Goal: Task Accomplishment & Management: Manage account settings

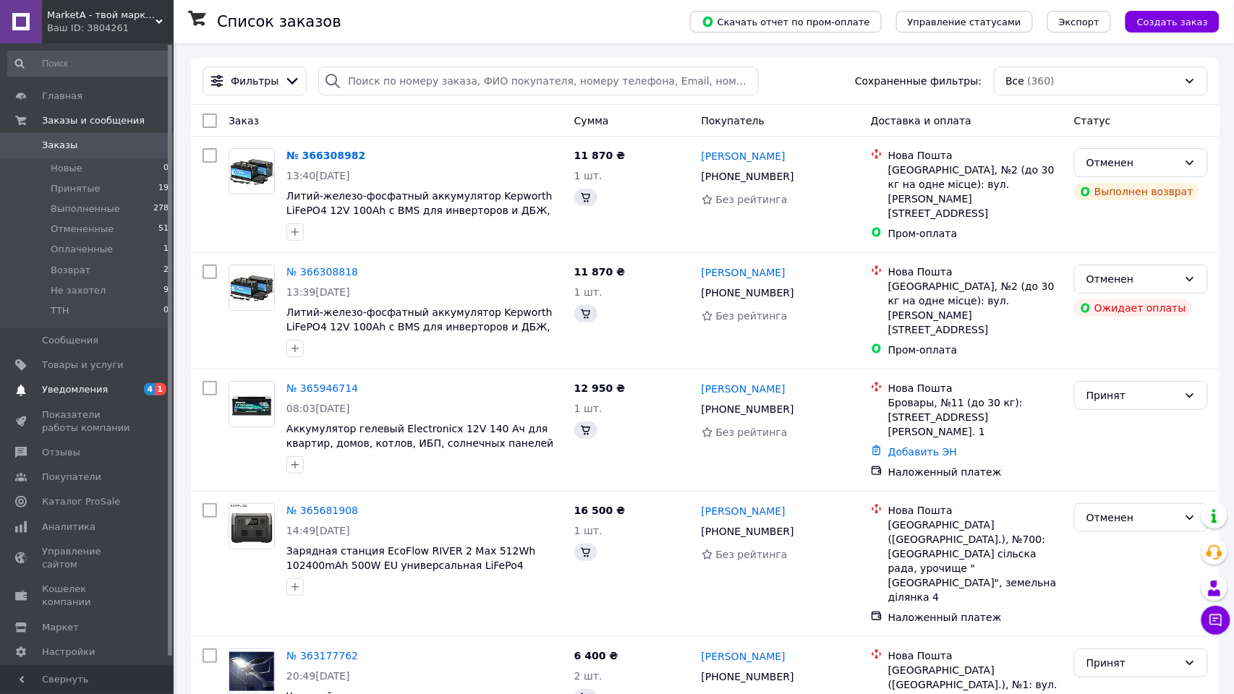
click at [69, 383] on span "Уведомления" at bounding box center [75, 389] width 66 height 13
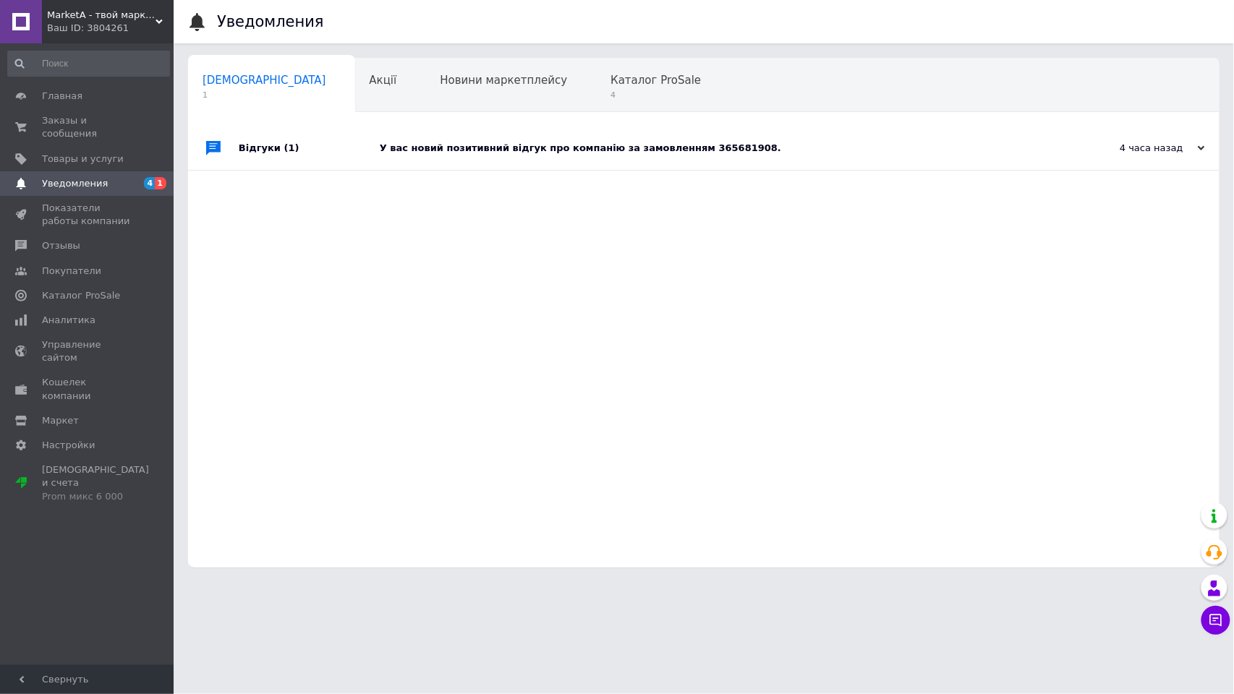
click at [567, 146] on div "У вас новий позитивний відгук про компанію за замовленням 365681908." at bounding box center [720, 148] width 681 height 13
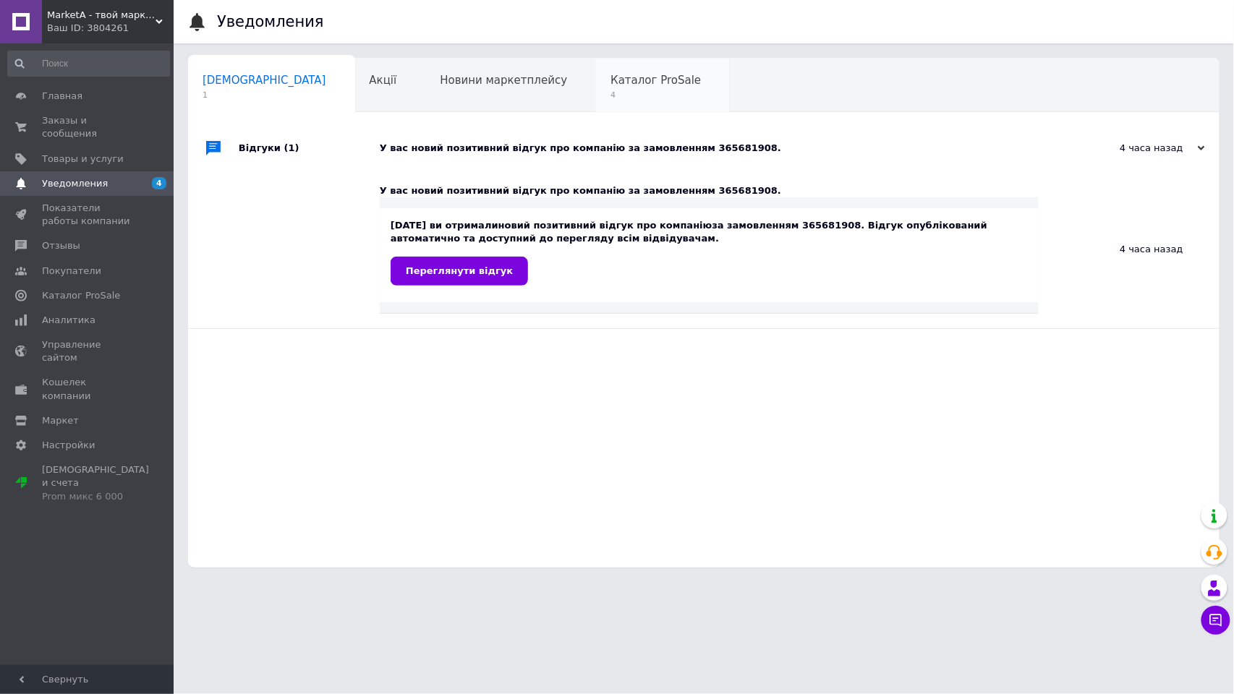
click at [610, 82] on span "Каталог ProSale" at bounding box center [655, 80] width 90 height 13
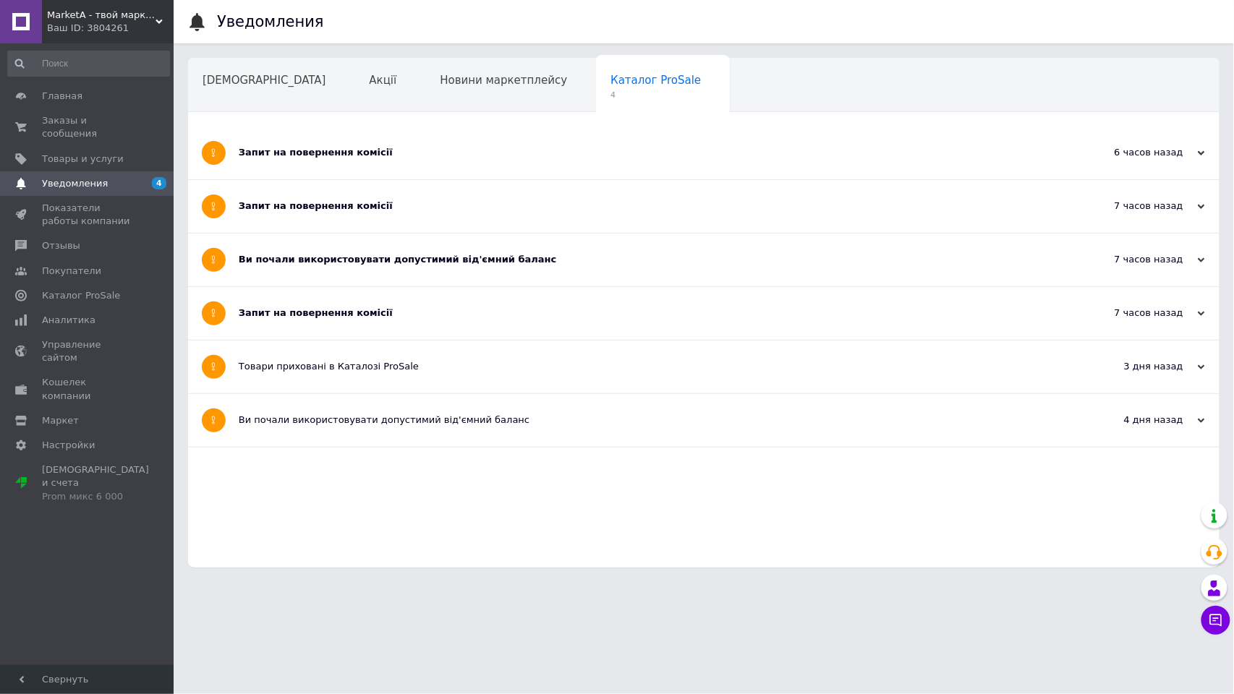
click at [422, 321] on div "Запит на повернення комісії" at bounding box center [650, 313] width 822 height 53
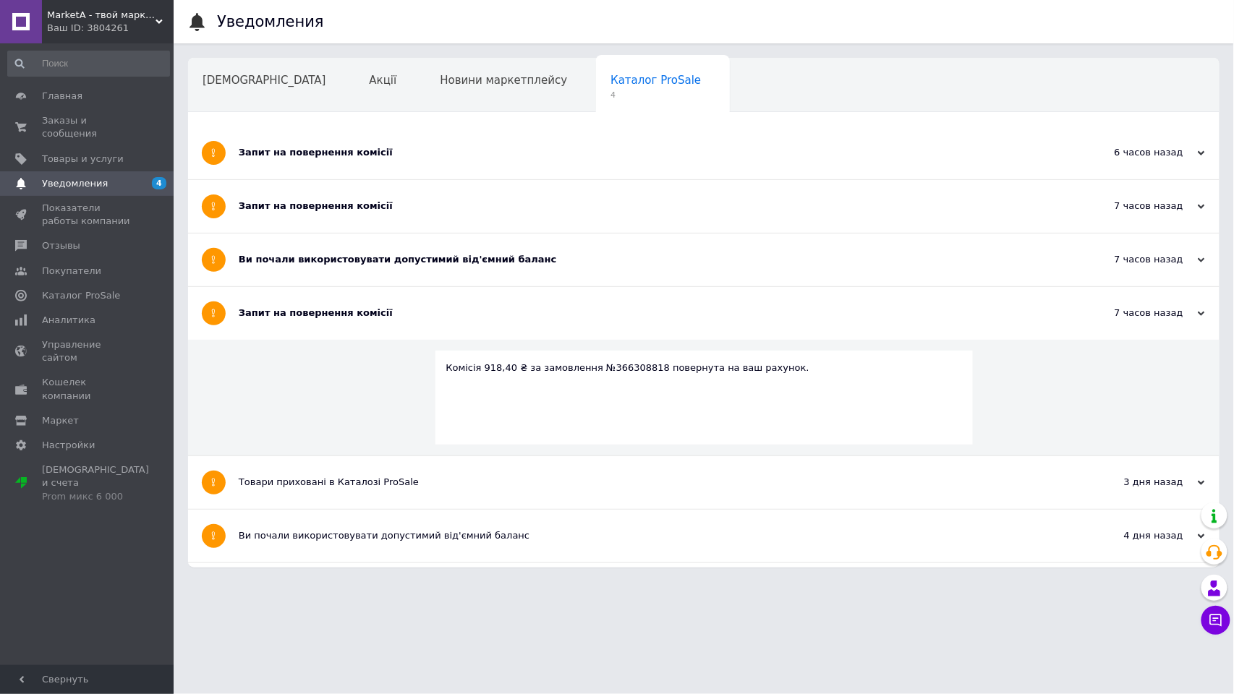
click at [474, 263] on div "Ви почали використовувати допустимий від'ємний баланс" at bounding box center [650, 259] width 822 height 13
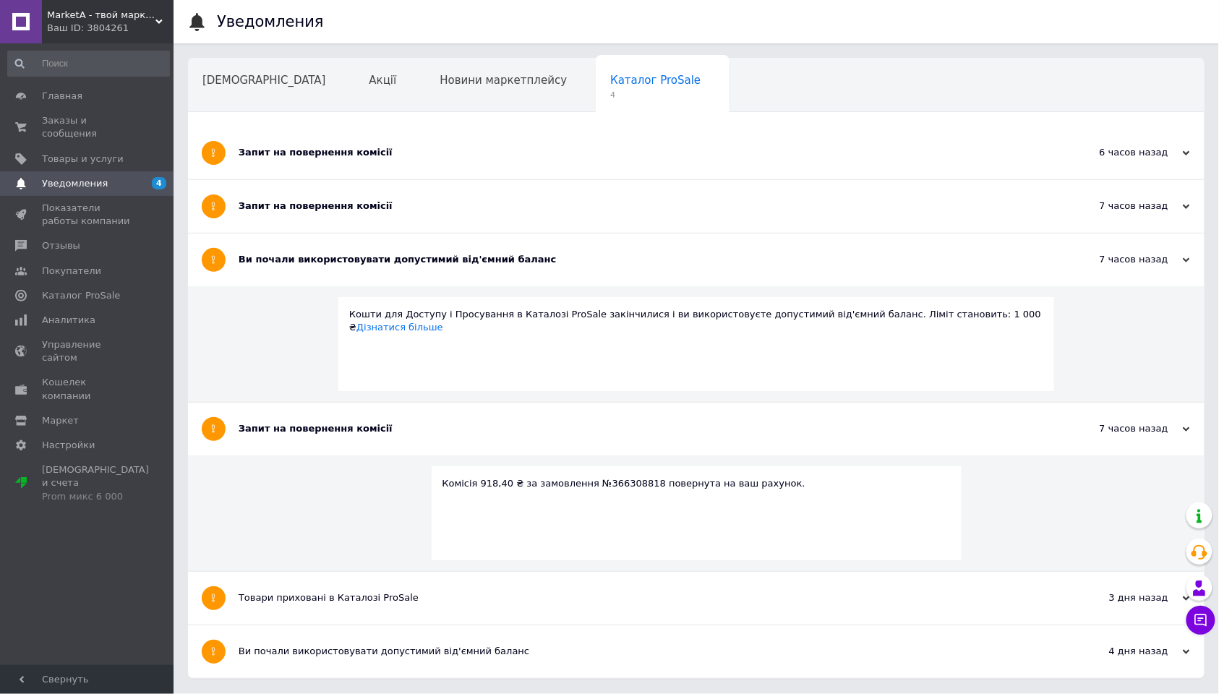
click at [496, 205] on div "Запит на повернення комісії" at bounding box center [642, 206] width 807 height 13
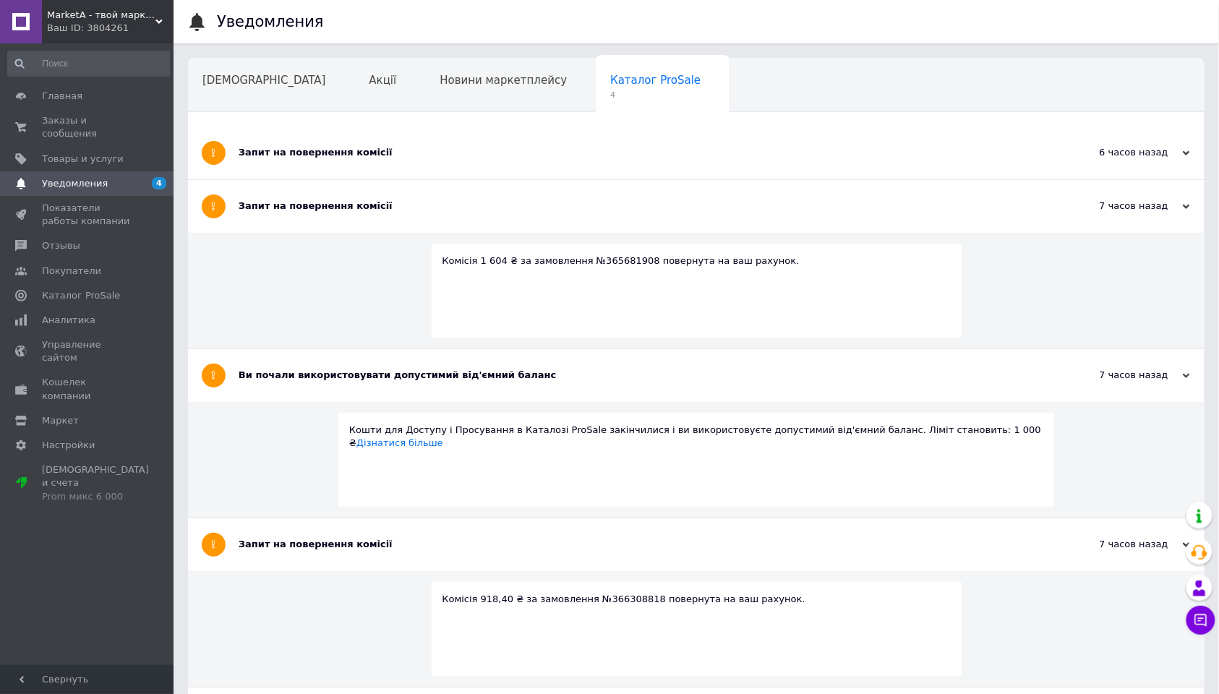
click at [533, 159] on div "Запит на повернення комісії" at bounding box center [642, 152] width 807 height 13
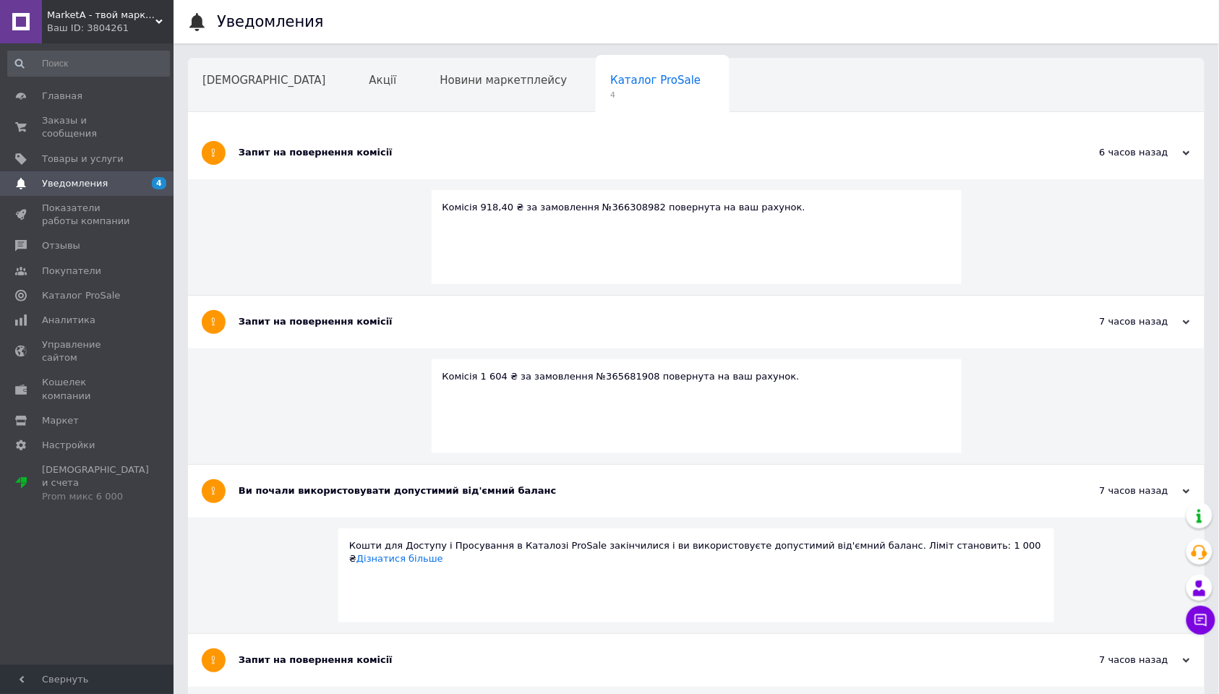
click at [610, 85] on span "Каталог ProSale" at bounding box center [655, 80] width 90 height 13
click at [242, 85] on span "[DEMOGRAPHIC_DATA]" at bounding box center [265, 80] width 124 height 13
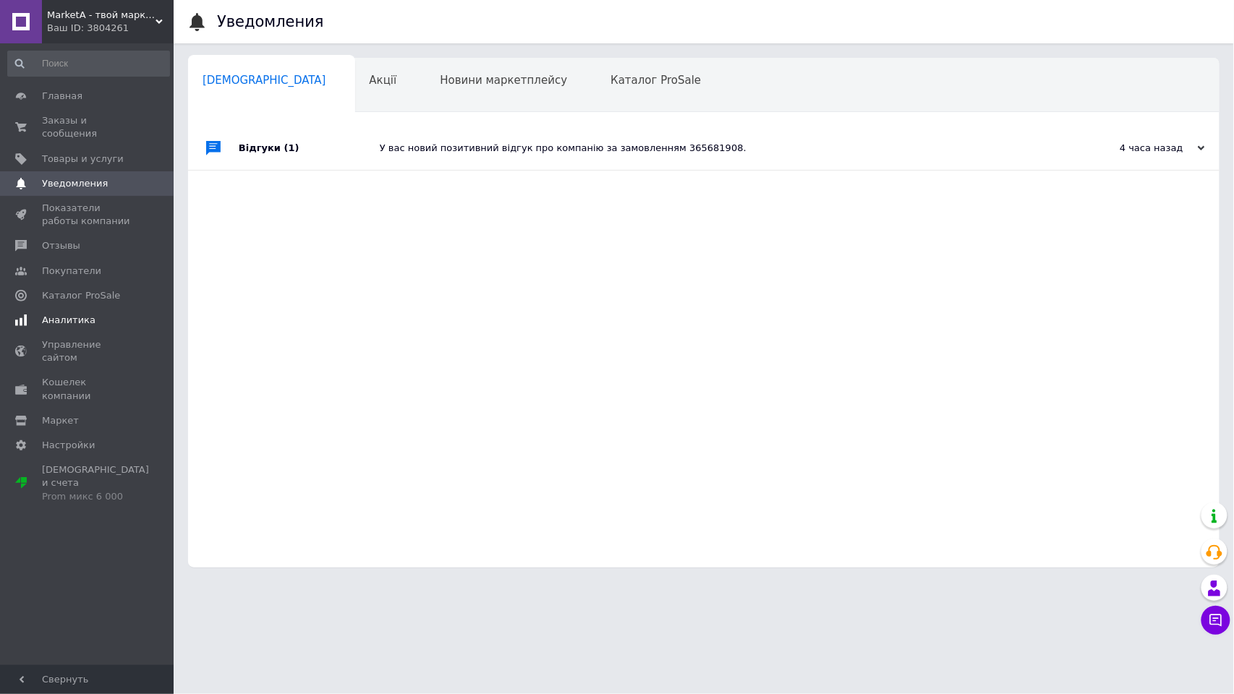
click at [73, 314] on span "Аналитика" at bounding box center [69, 320] width 54 height 13
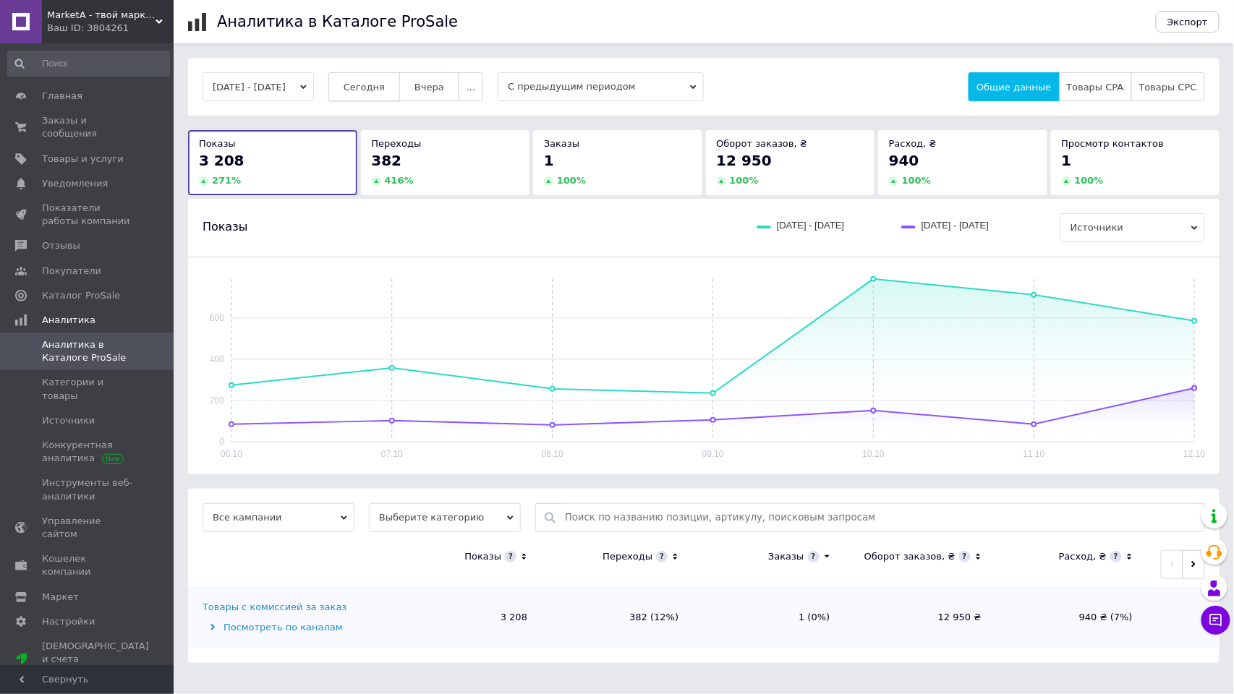
click at [385, 85] on span "Сегодня" at bounding box center [364, 87] width 41 height 11
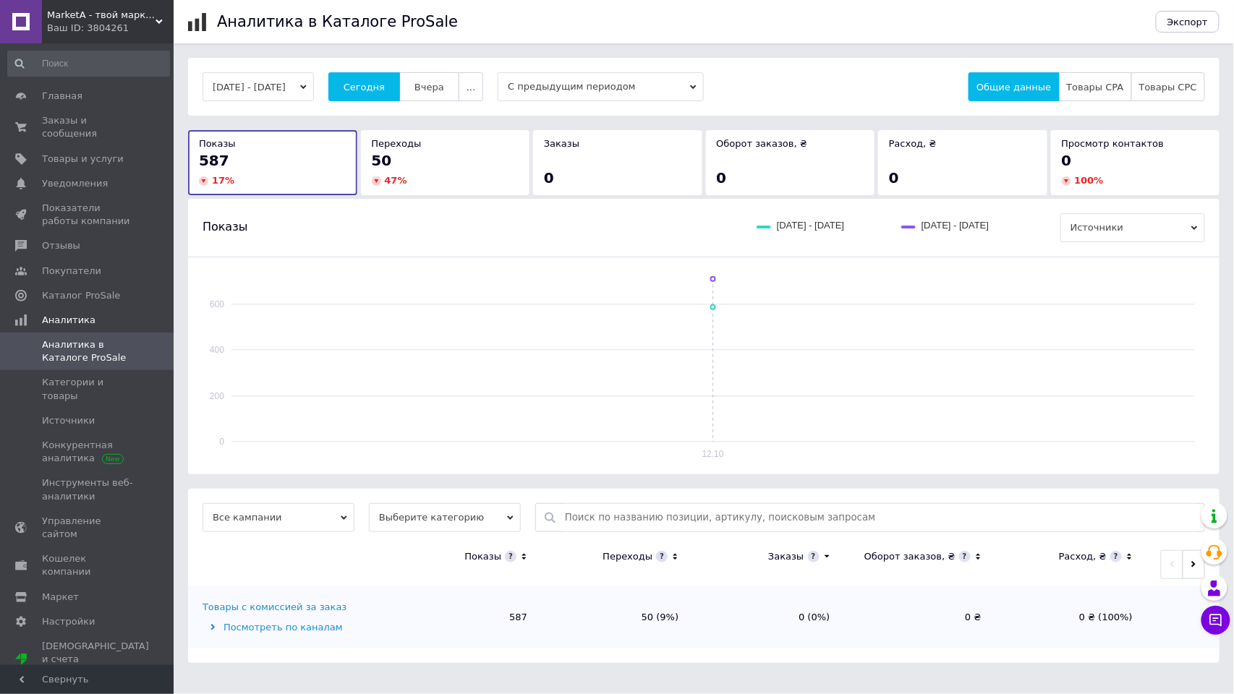
click at [312, 84] on button "[DATE] - [DATE]" at bounding box center [258, 86] width 111 height 29
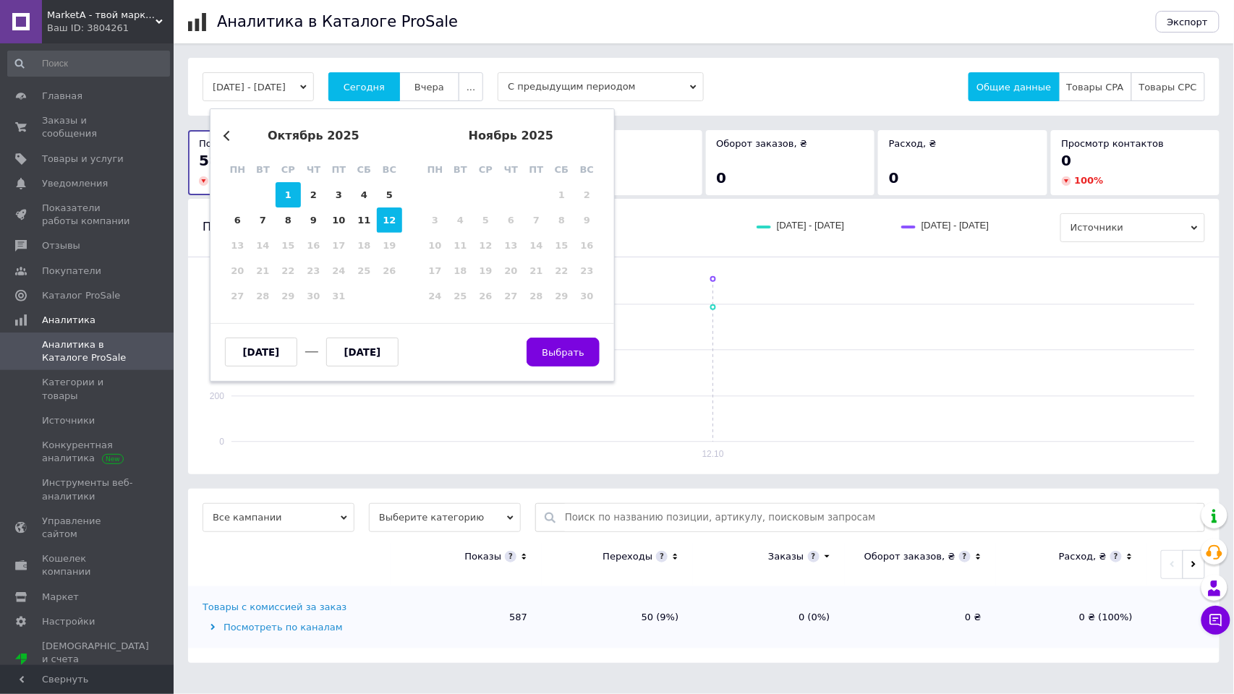
click at [284, 195] on div "1" at bounding box center [288, 194] width 25 height 25
type input "[DATE]"
drag, startPoint x: 389, startPoint y: 221, endPoint x: 402, endPoint y: 227, distance: 14.6
click at [389, 221] on div "12" at bounding box center [389, 220] width 25 height 25
type input "[DATE]"
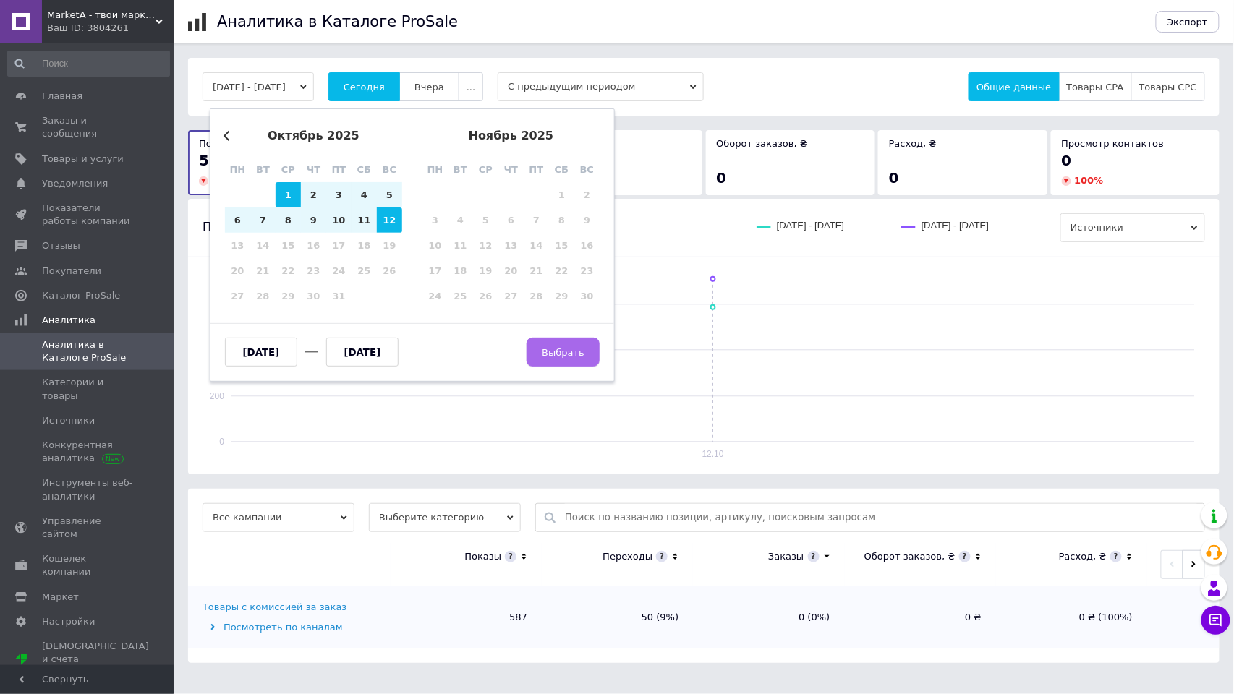
click at [548, 344] on button "Выбрать" at bounding box center [563, 352] width 73 height 29
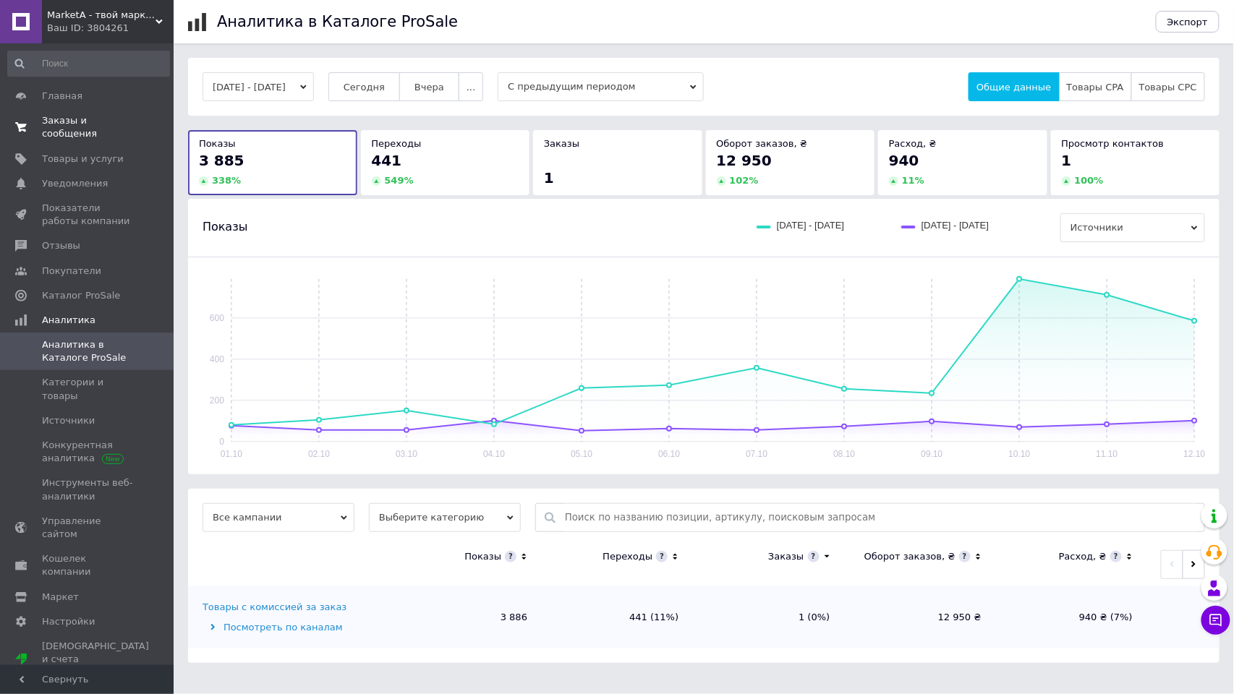
click at [55, 116] on span "Заказы и сообщения" at bounding box center [88, 127] width 92 height 26
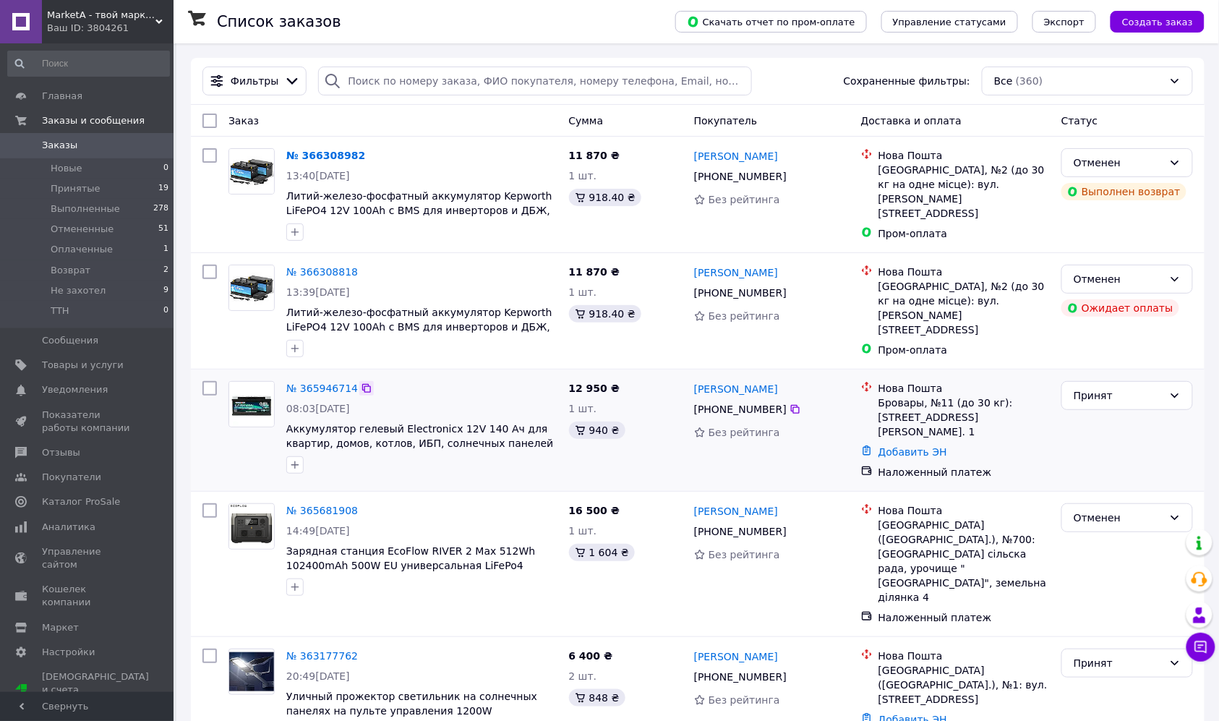
click at [362, 391] on icon at bounding box center [367, 389] width 12 height 12
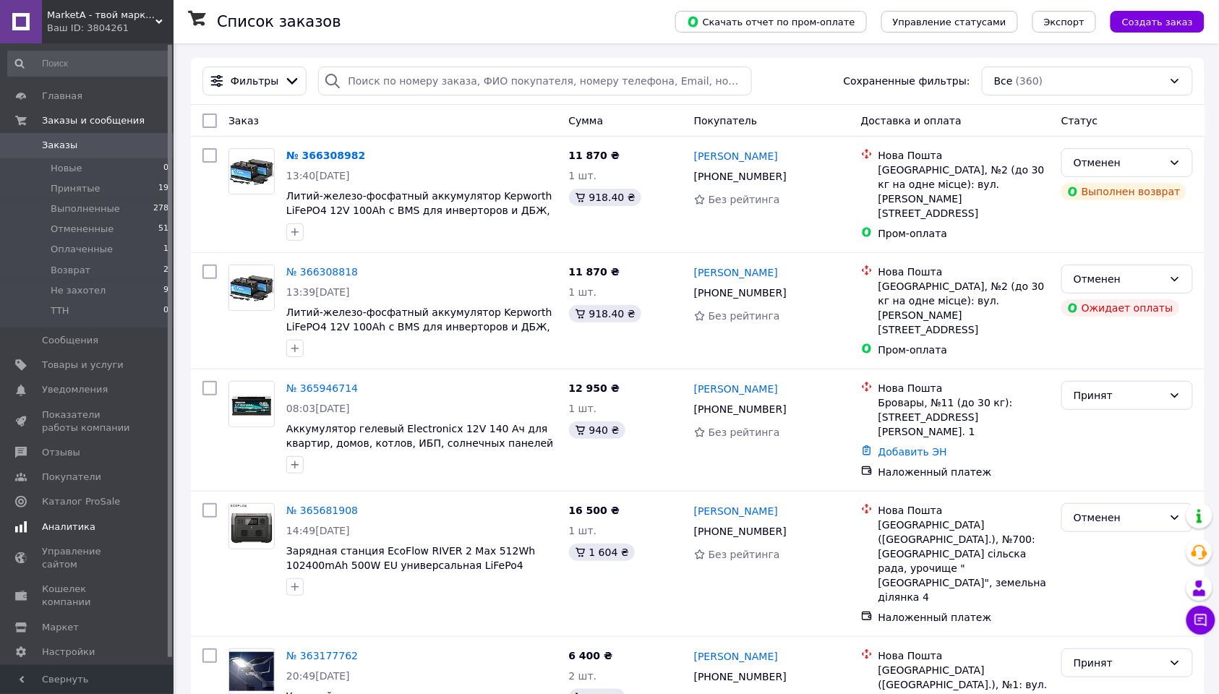
click at [75, 521] on span "Аналитика" at bounding box center [69, 527] width 54 height 13
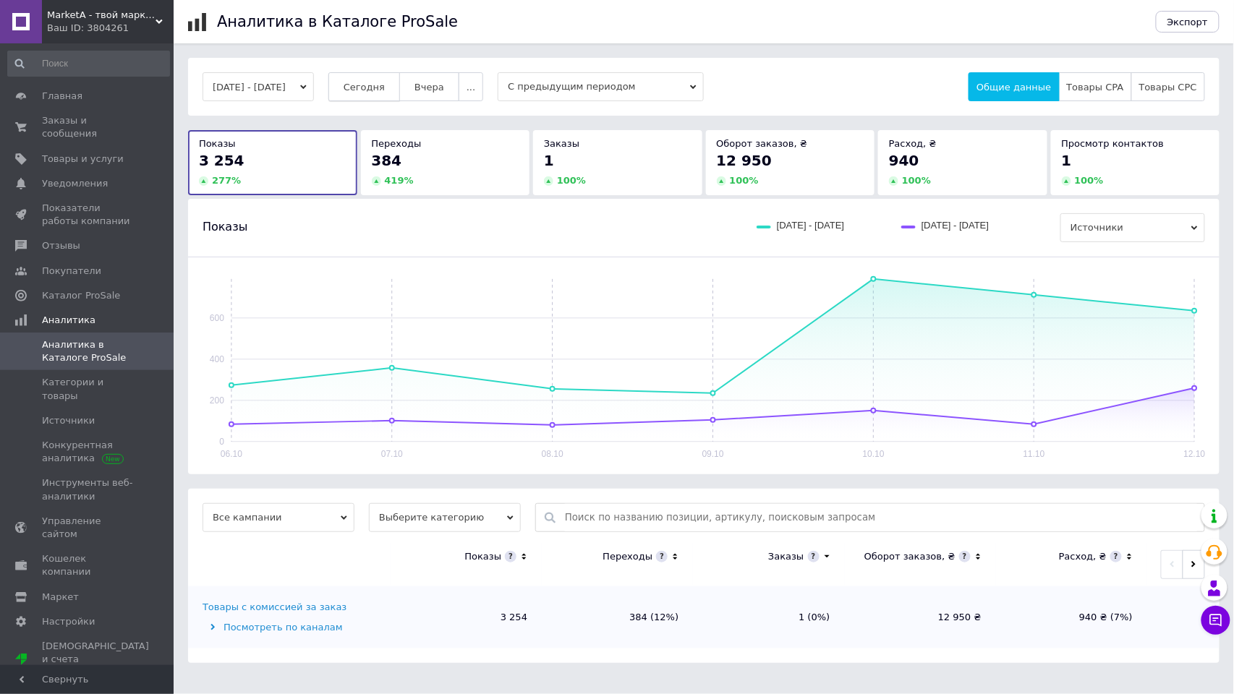
click at [385, 82] on span "Сегодня" at bounding box center [364, 87] width 41 height 11
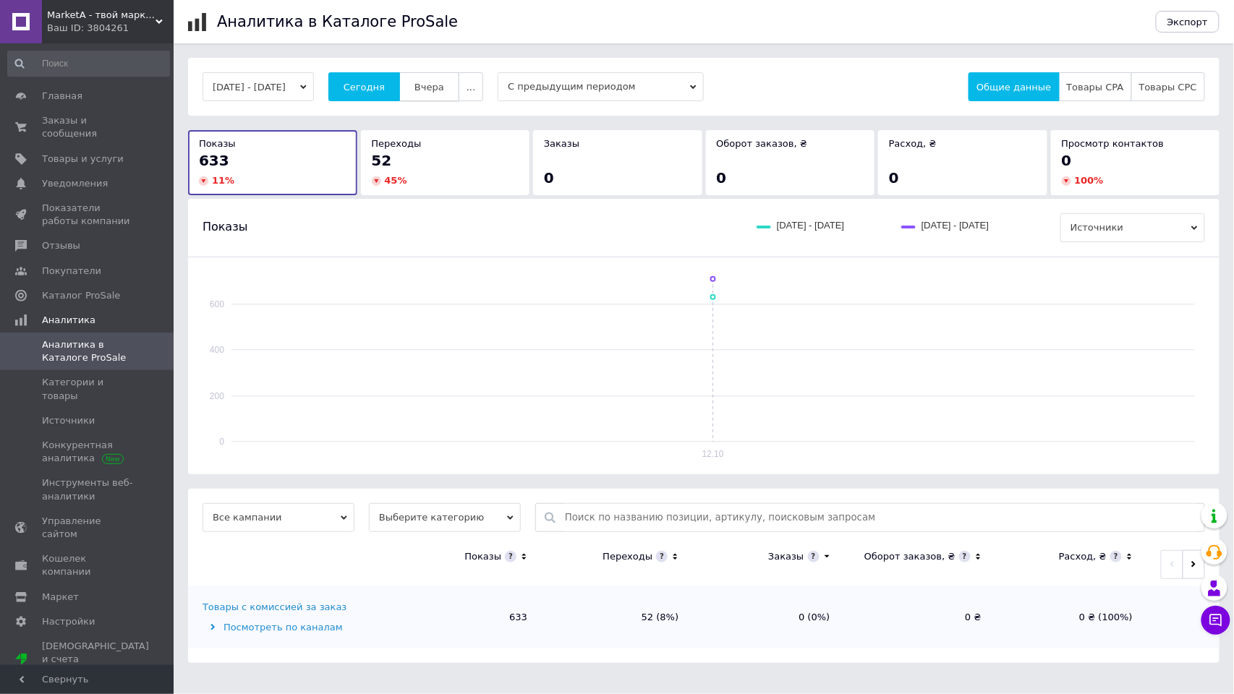
click at [444, 91] on span "Вчера" at bounding box center [429, 87] width 30 height 11
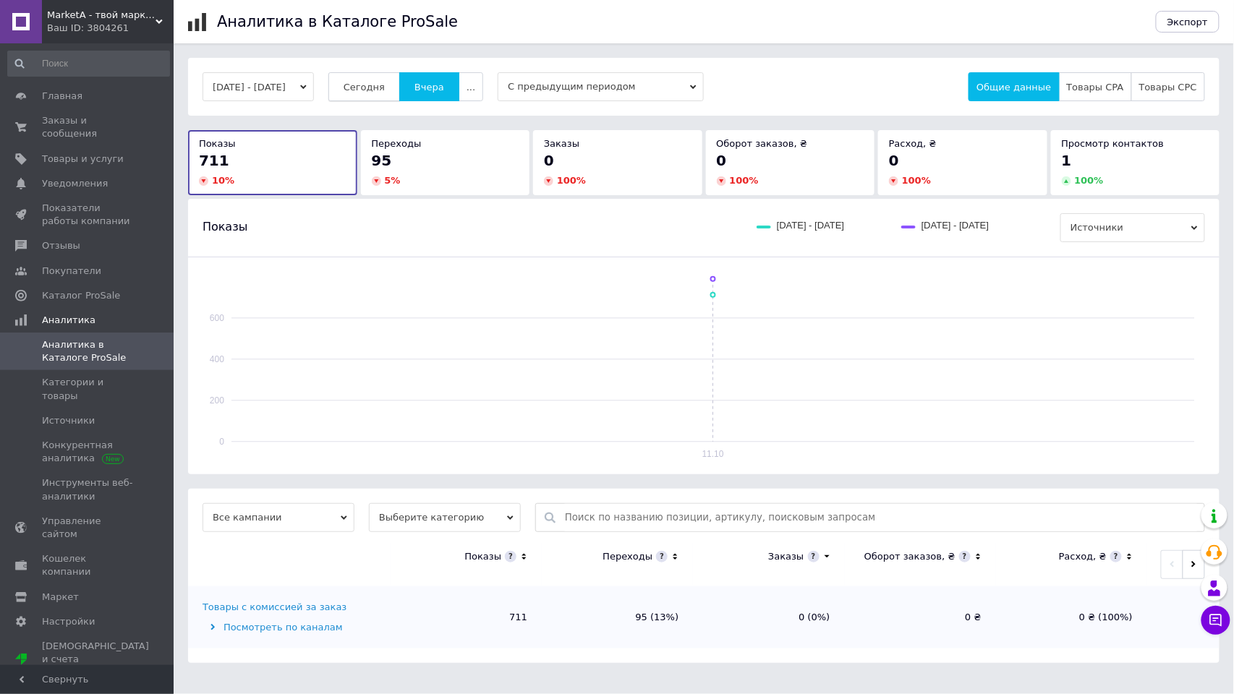
click at [400, 76] on button "Сегодня" at bounding box center [364, 86] width 72 height 29
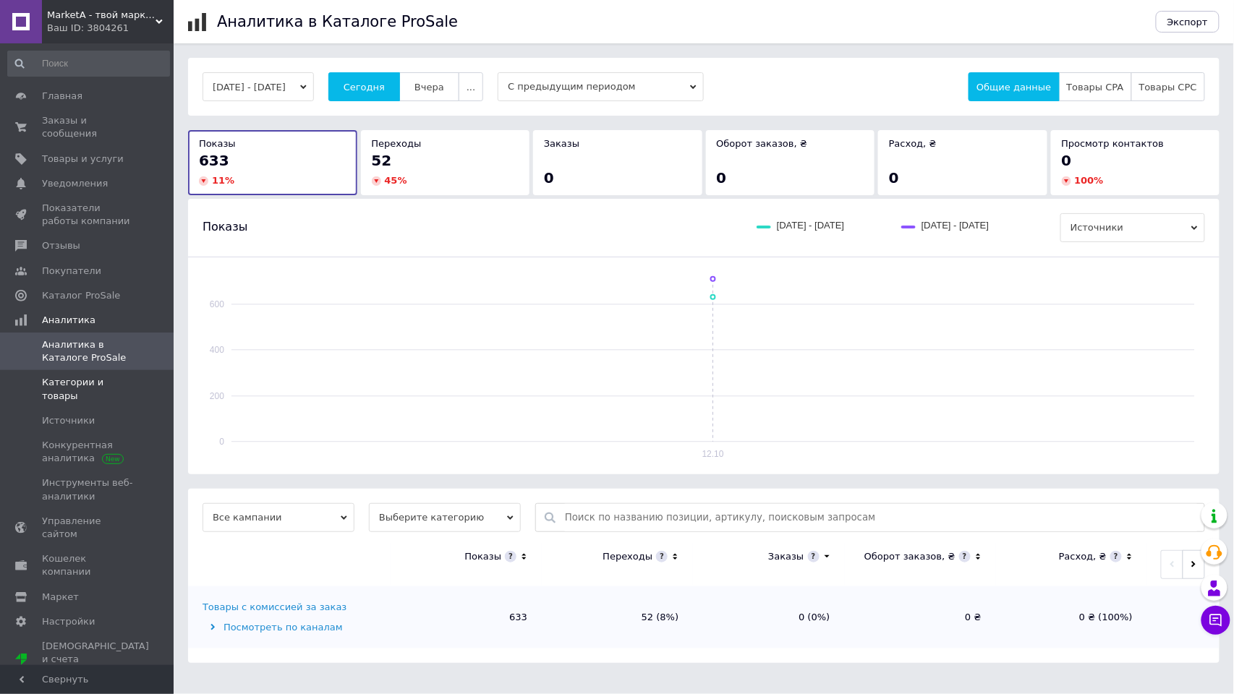
click at [97, 376] on span "Категории и товары" at bounding box center [88, 389] width 92 height 26
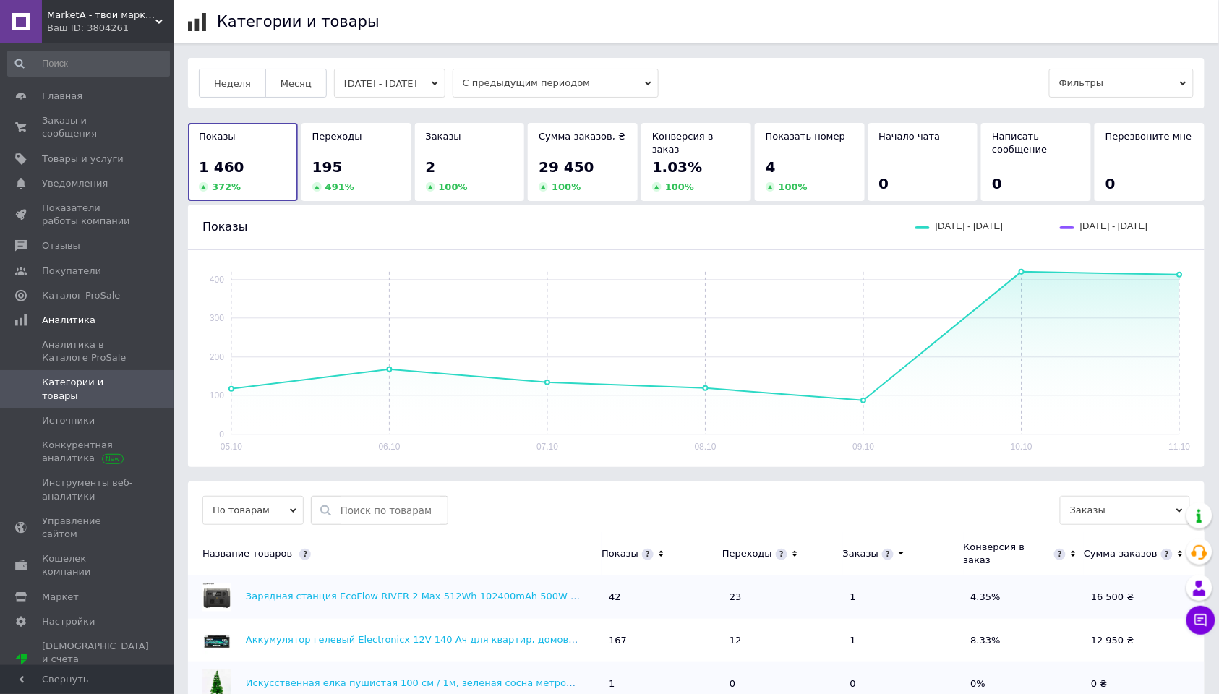
click at [406, 84] on button "[DATE] - [DATE]" at bounding box center [389, 83] width 111 height 29
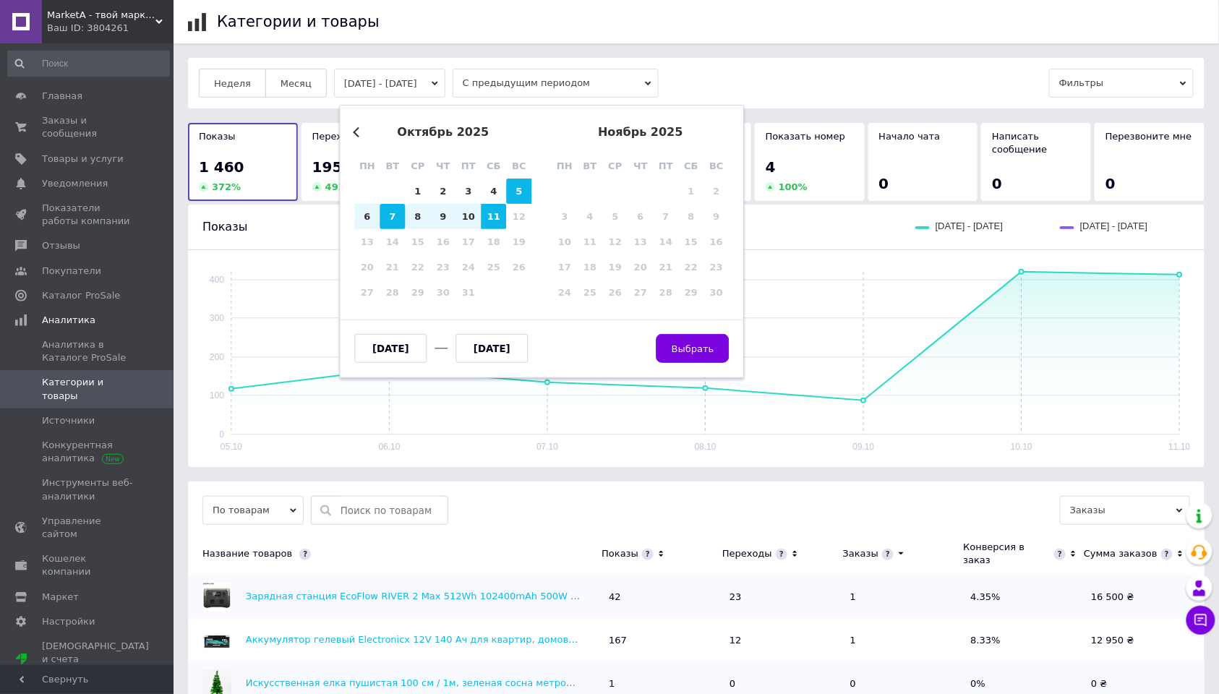
drag, startPoint x: 368, startPoint y: 220, endPoint x: 396, endPoint y: 218, distance: 28.3
click at [368, 220] on div "6" at bounding box center [367, 216] width 25 height 25
type input "[DATE]"
drag, startPoint x: 495, startPoint y: 211, endPoint x: 541, endPoint y: 255, distance: 63.4
click at [495, 212] on div "11" at bounding box center [494, 216] width 25 height 25
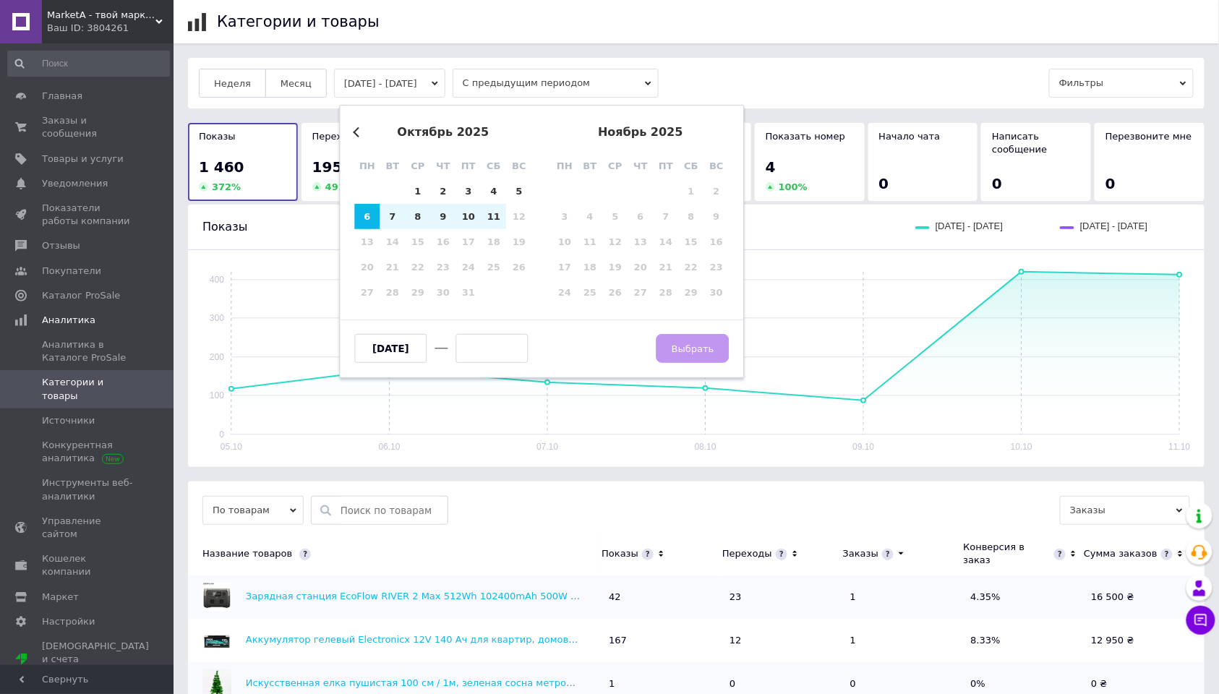
type input "[DATE]"
click at [700, 344] on span "Выбрать" at bounding box center [693, 349] width 43 height 11
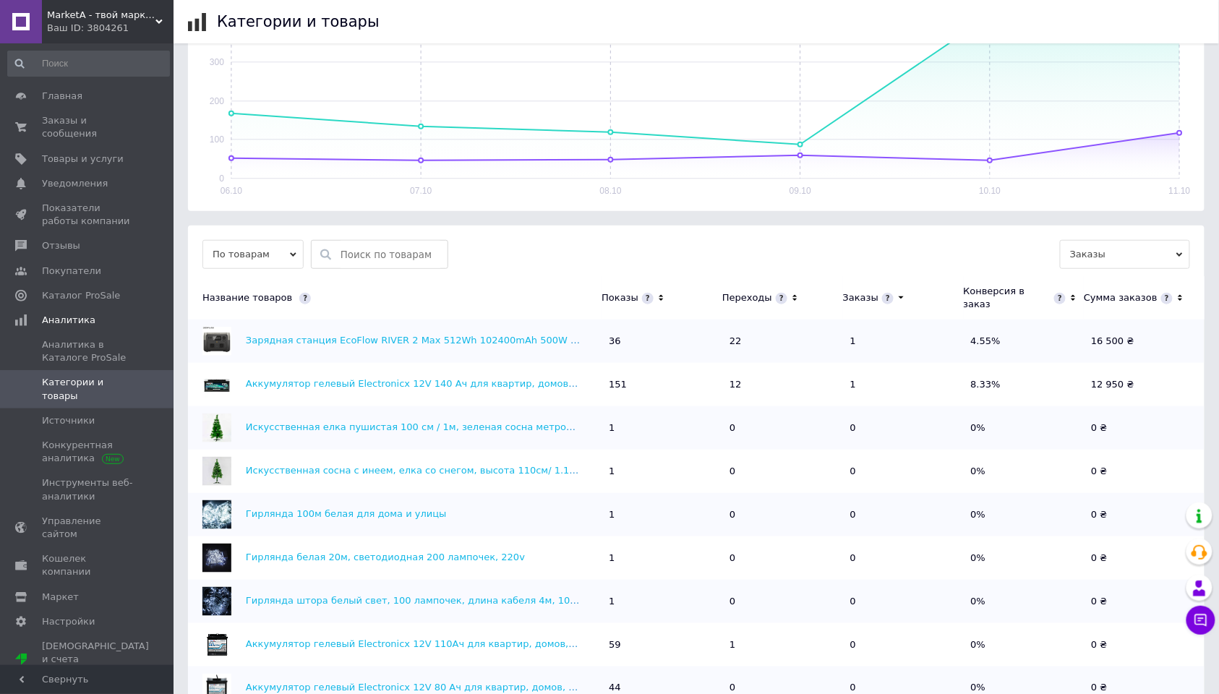
scroll to position [319, 0]
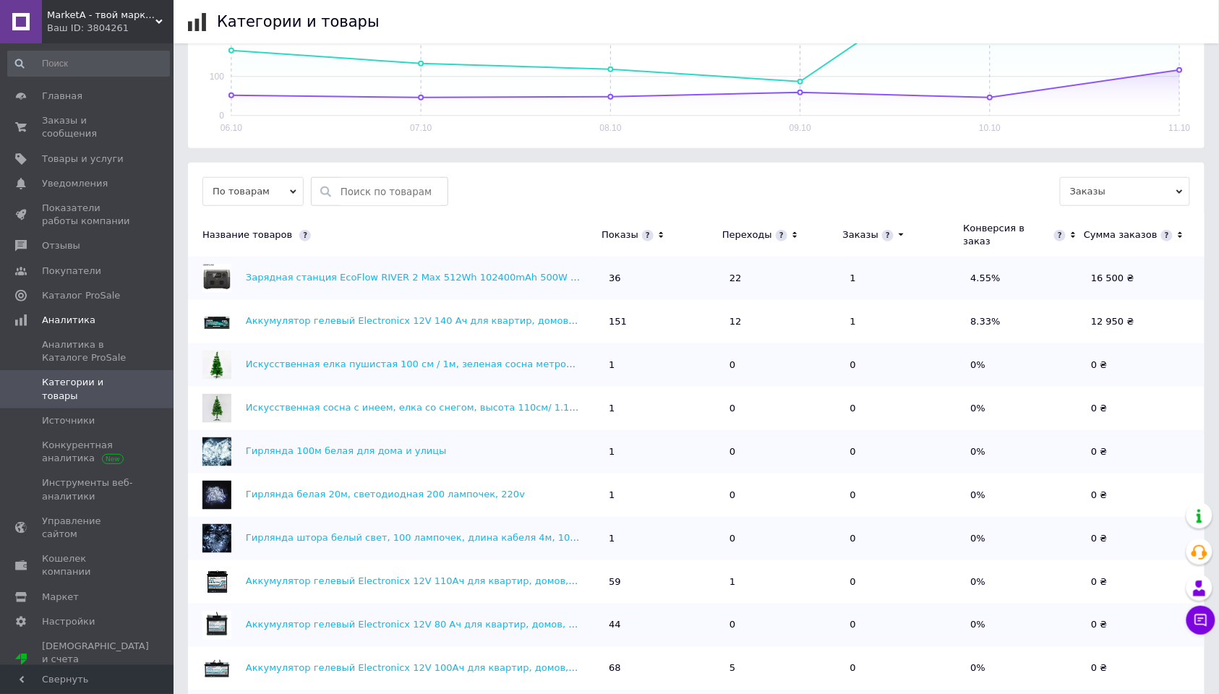
click at [657, 229] on icon at bounding box center [661, 235] width 9 height 12
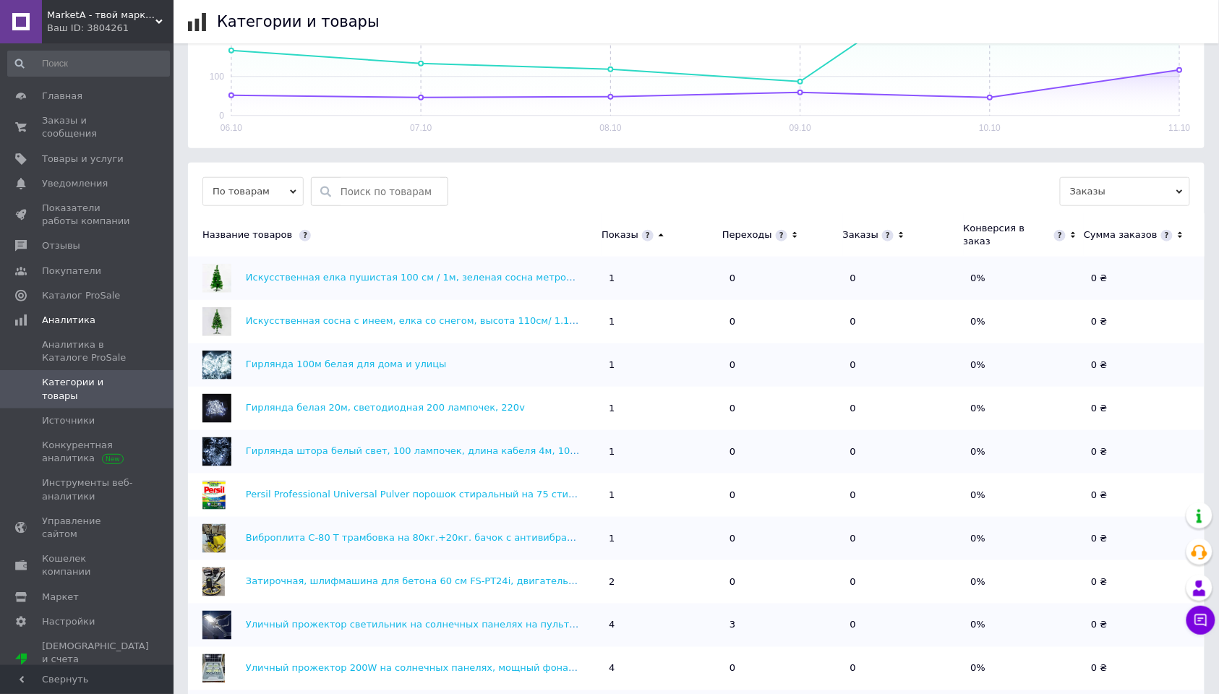
click at [659, 234] on icon at bounding box center [661, 235] width 5 height 3
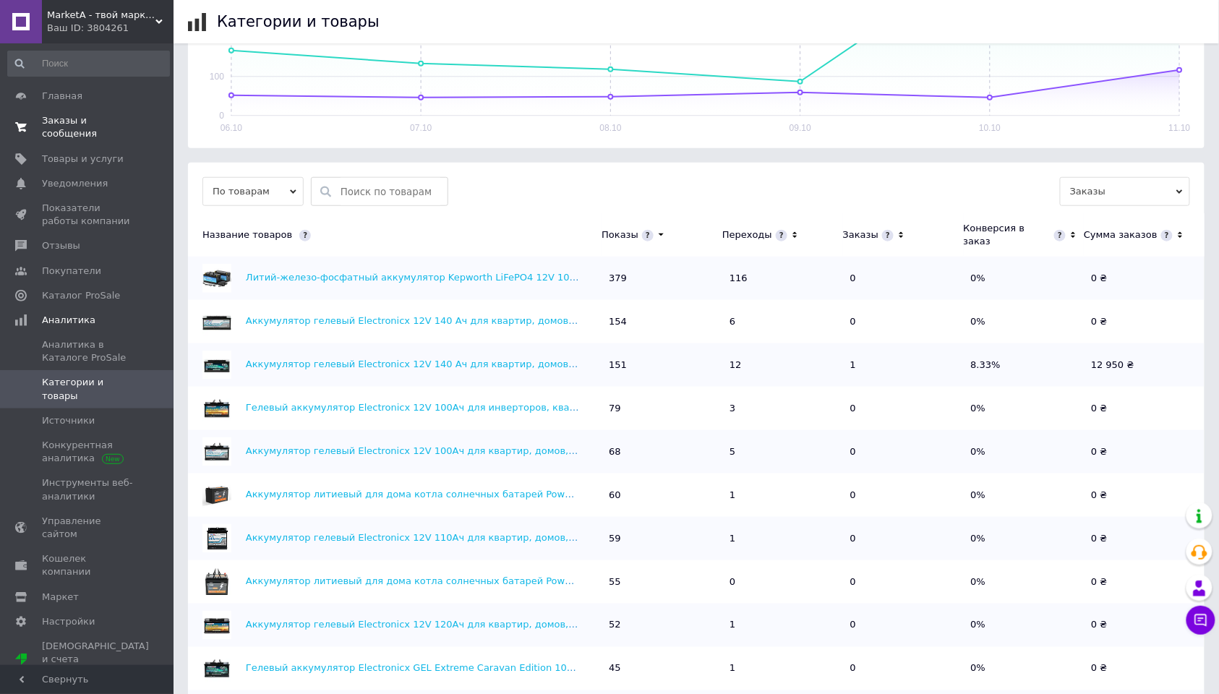
click at [70, 119] on span "Заказы и сообщения" at bounding box center [88, 127] width 92 height 26
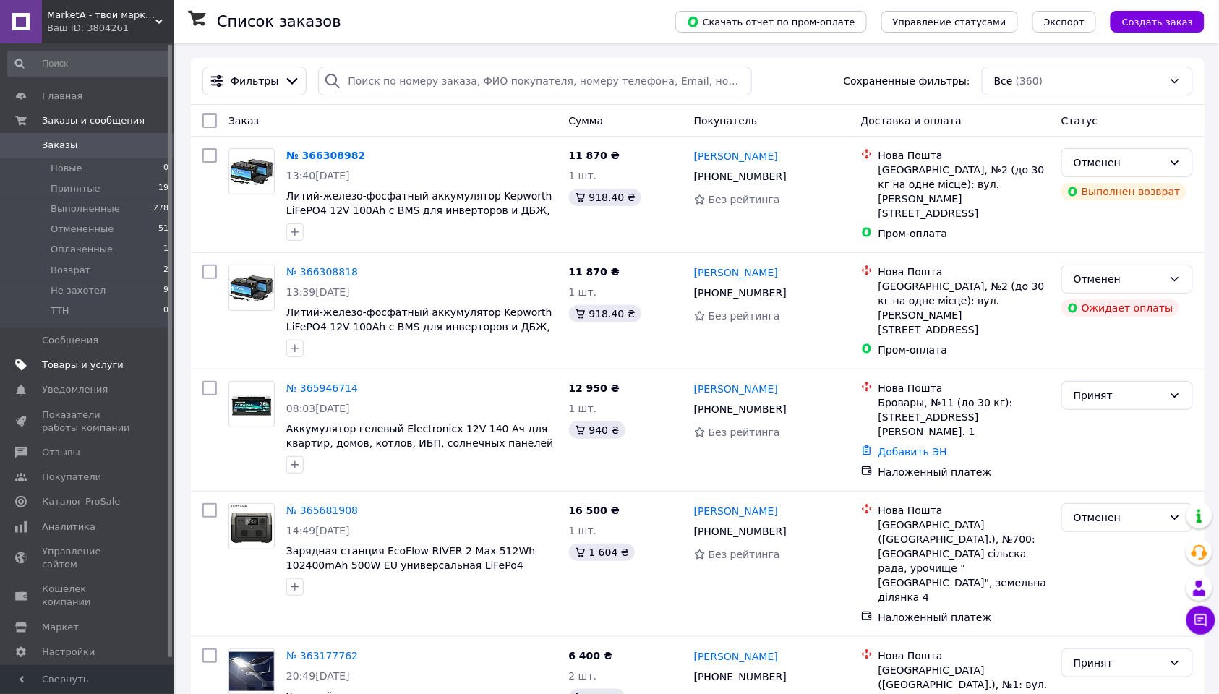
click at [85, 362] on span "Товары и услуги" at bounding box center [83, 365] width 82 height 13
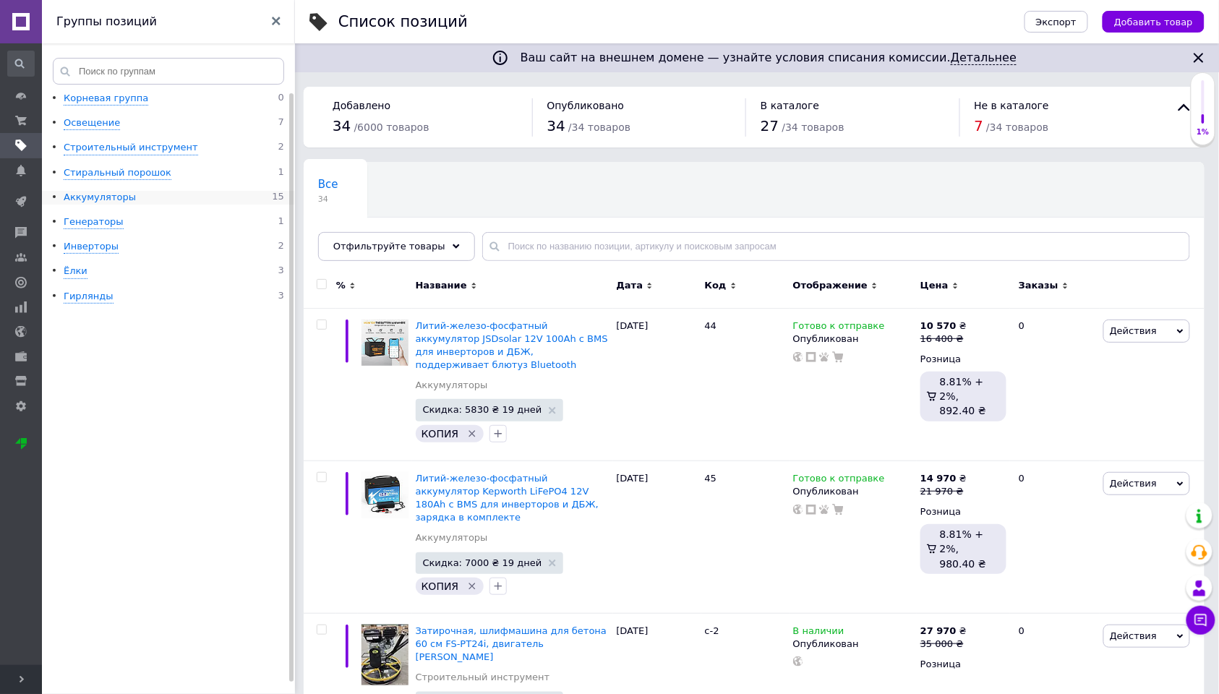
click at [78, 192] on div "Аккумуляторы" at bounding box center [100, 198] width 72 height 14
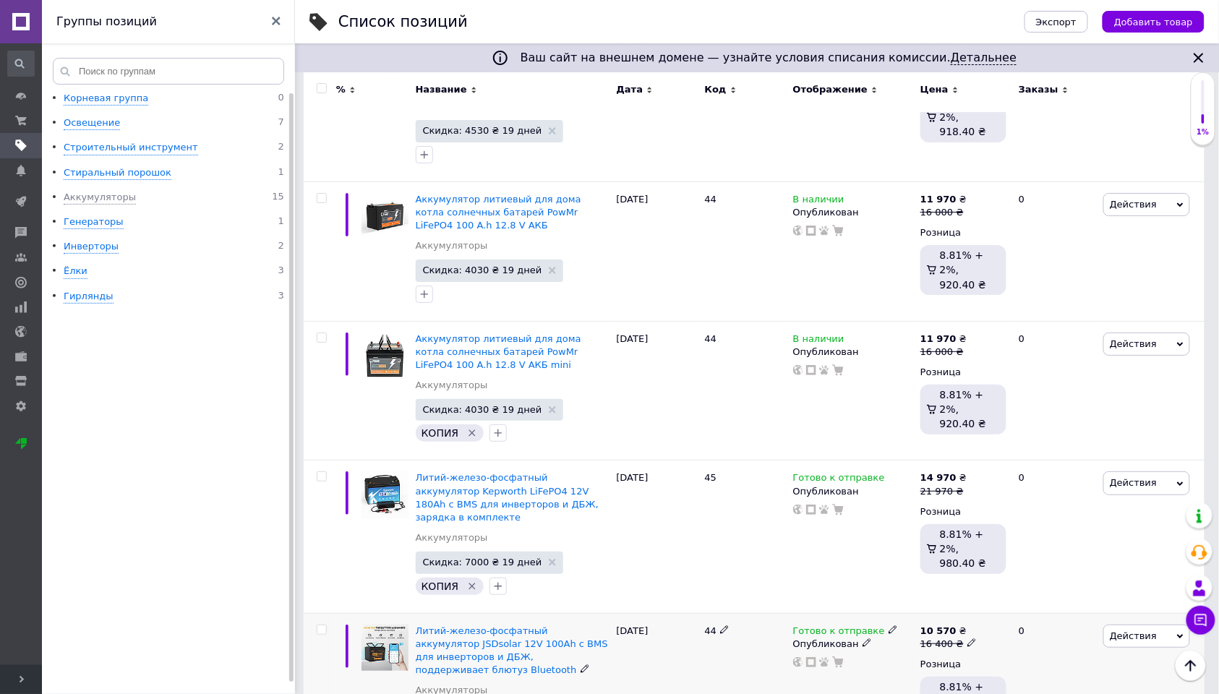
scroll to position [1737, 0]
click at [1150, 632] on span "Действия" at bounding box center [1133, 637] width 47 height 11
click at [1089, 675] on li "Поднять в начало группы" at bounding box center [1086, 685] width 205 height 20
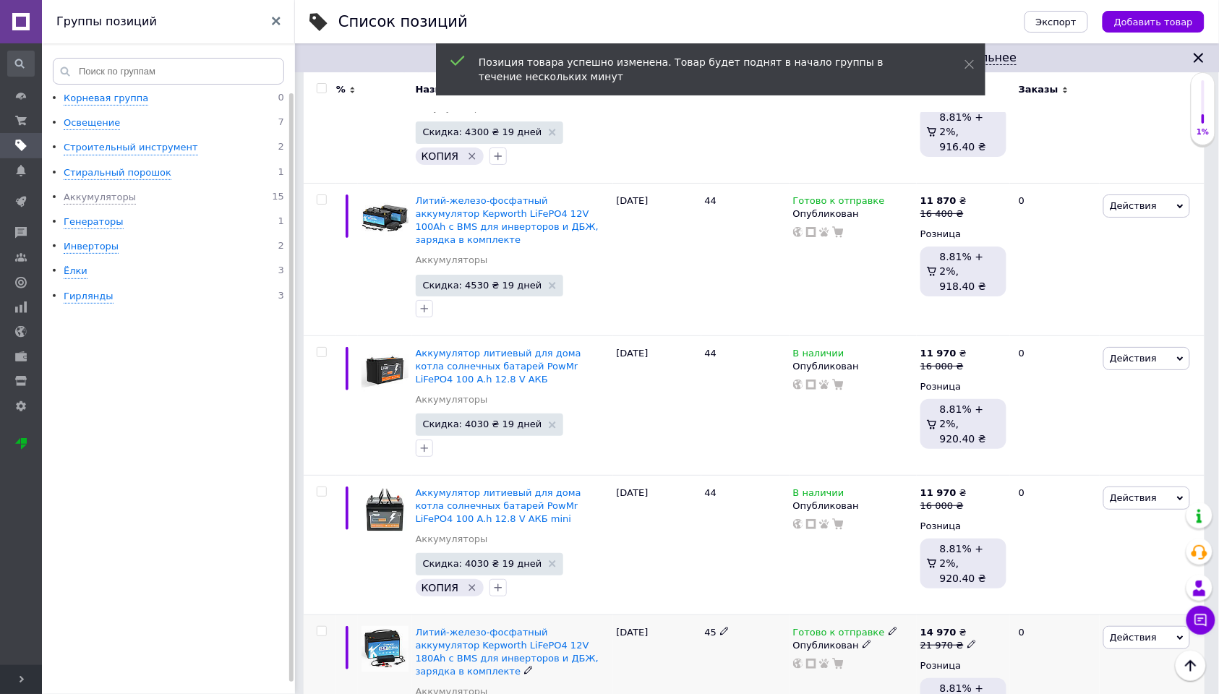
click at [1129, 632] on span "Действия" at bounding box center [1133, 637] width 47 height 11
click at [1099, 675] on li "Поднять в начало группы" at bounding box center [1086, 685] width 205 height 20
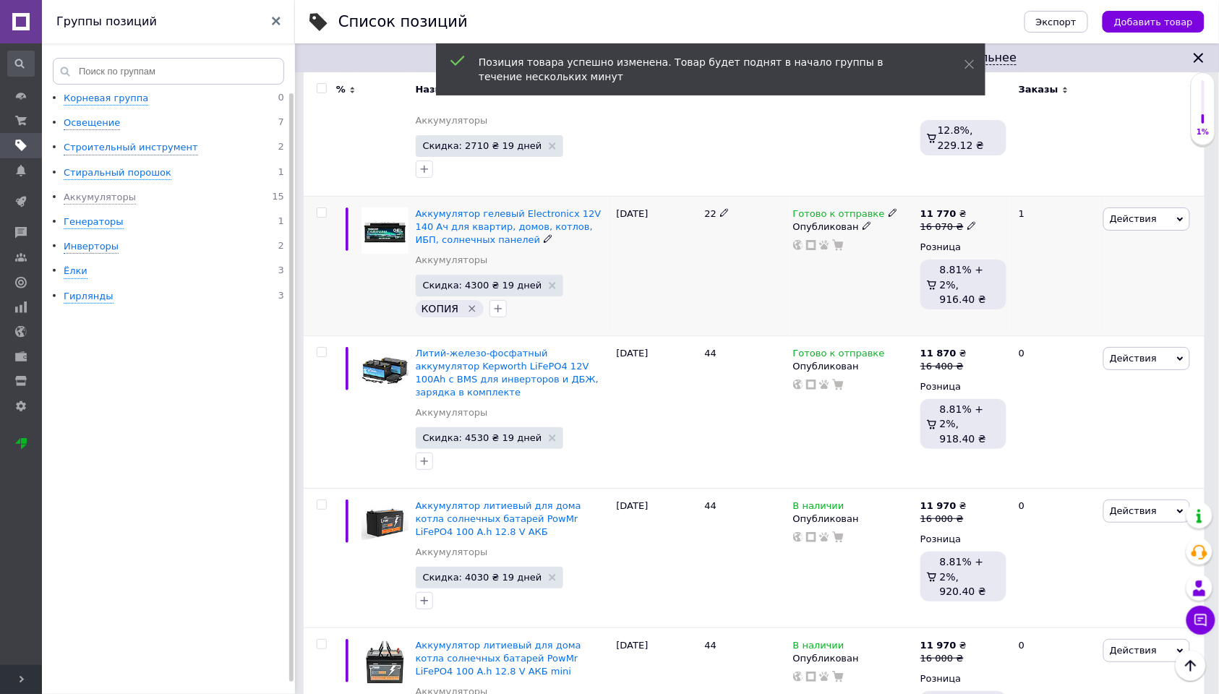
click at [1156, 208] on span "Действия" at bounding box center [1147, 219] width 87 height 23
click at [1108, 257] on li "Поднять в начало группы" at bounding box center [1086, 267] width 205 height 20
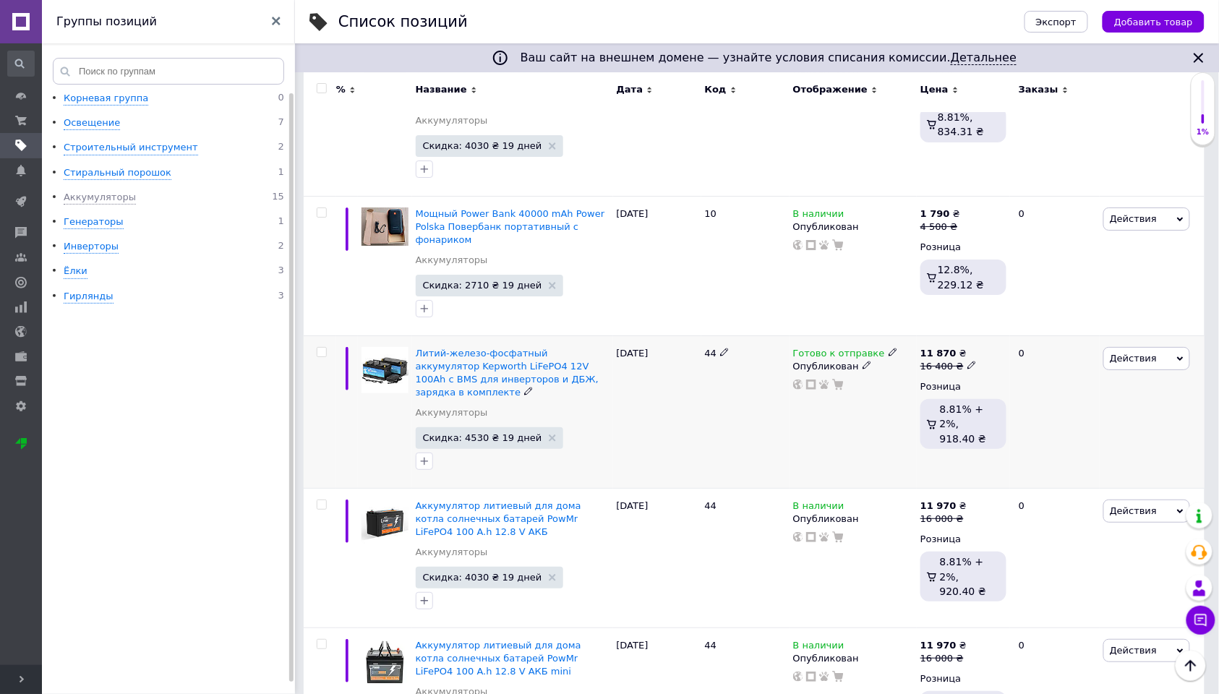
click at [1148, 353] on span "Действия" at bounding box center [1133, 358] width 47 height 11
click at [1088, 396] on li "Поднять в начало группы" at bounding box center [1086, 406] width 205 height 20
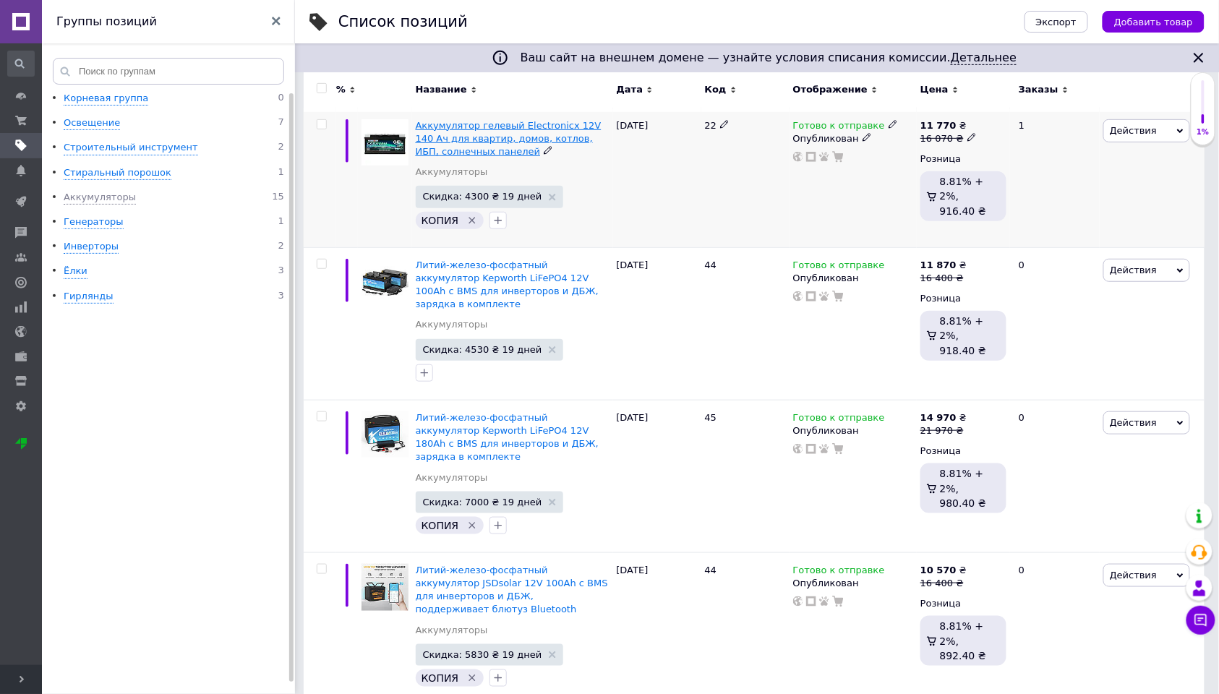
scroll to position [250, 0]
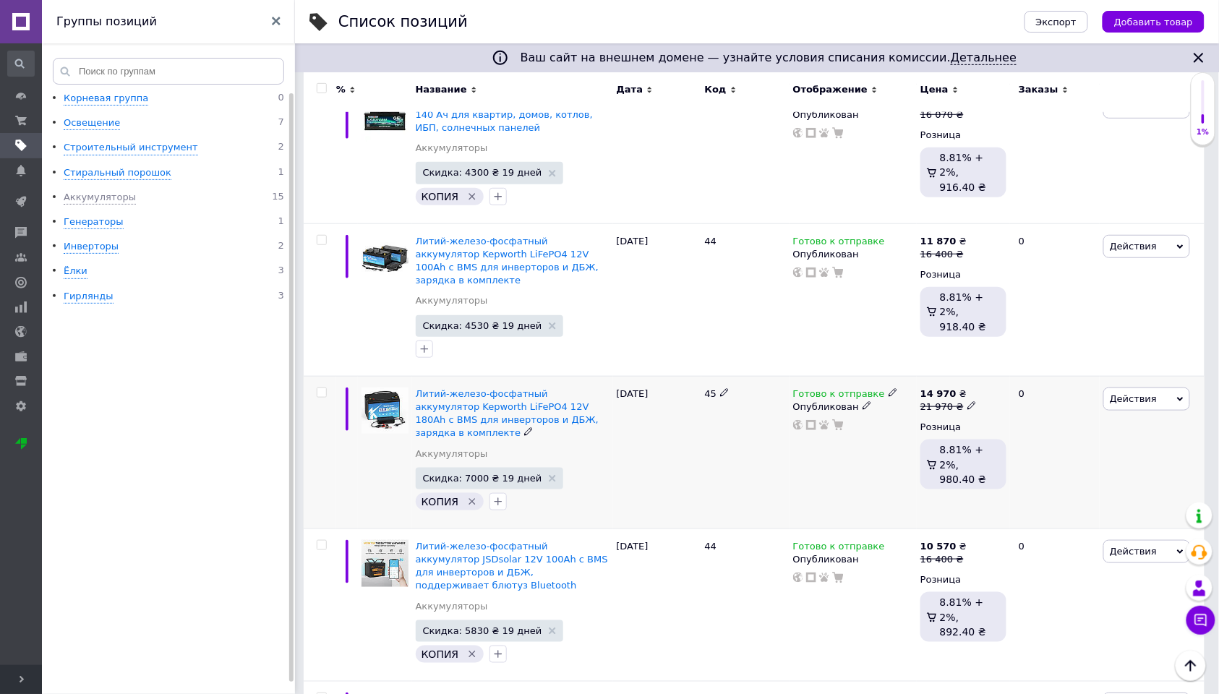
click at [470, 496] on icon "Удалить метку" at bounding box center [472, 502] width 12 height 12
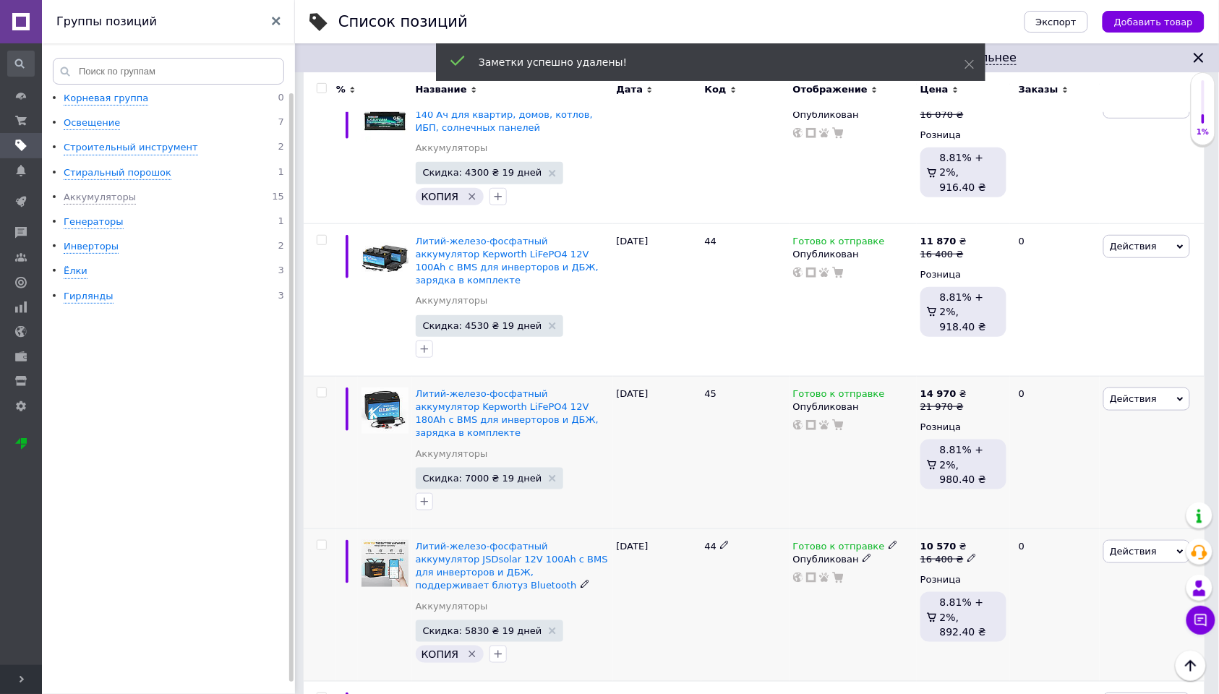
click at [469, 652] on icon "Удалить метку" at bounding box center [472, 655] width 7 height 7
click at [469, 193] on icon "Удалить метку" at bounding box center [472, 196] width 7 height 7
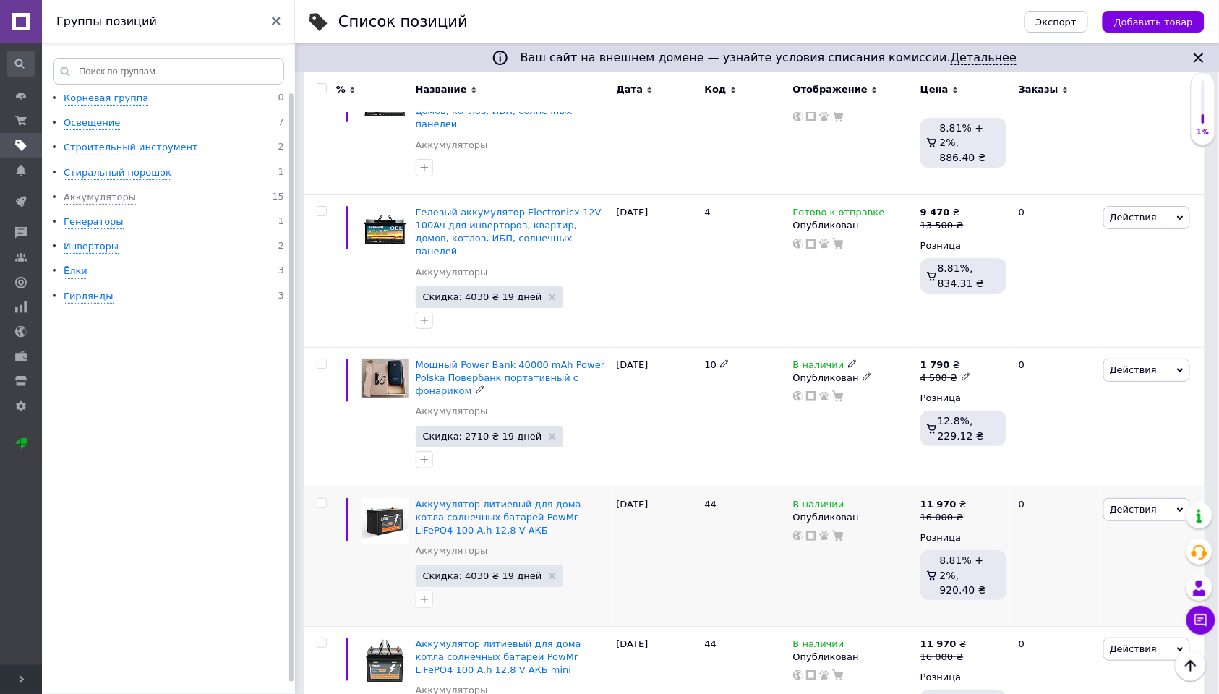
scroll to position [1737, 0]
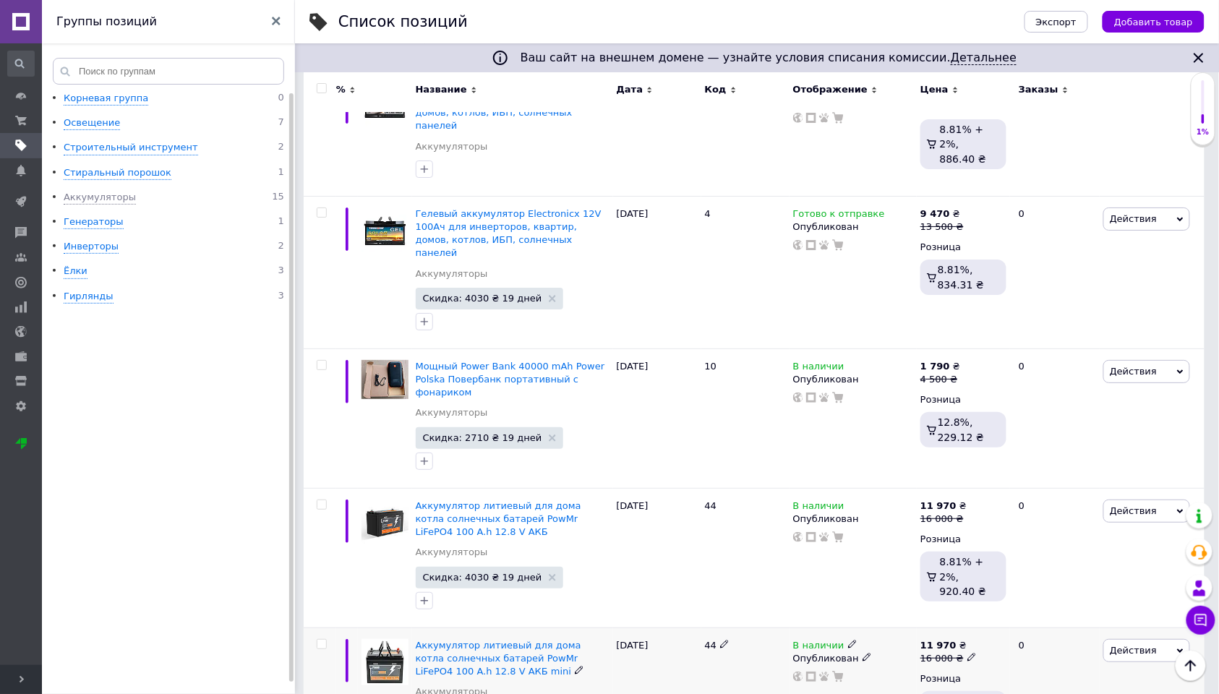
click at [724, 640] on icon at bounding box center [724, 644] width 9 height 9
drag, startPoint x: 730, startPoint y: 556, endPoint x: 675, endPoint y: 549, distance: 55.4
click at [675, 628] on div "Аккумулятор литиевый для дома котла солнечных батарей PowMr LiFePO4 100 A.h 12.…" at bounding box center [754, 697] width 901 height 139
type input "З"
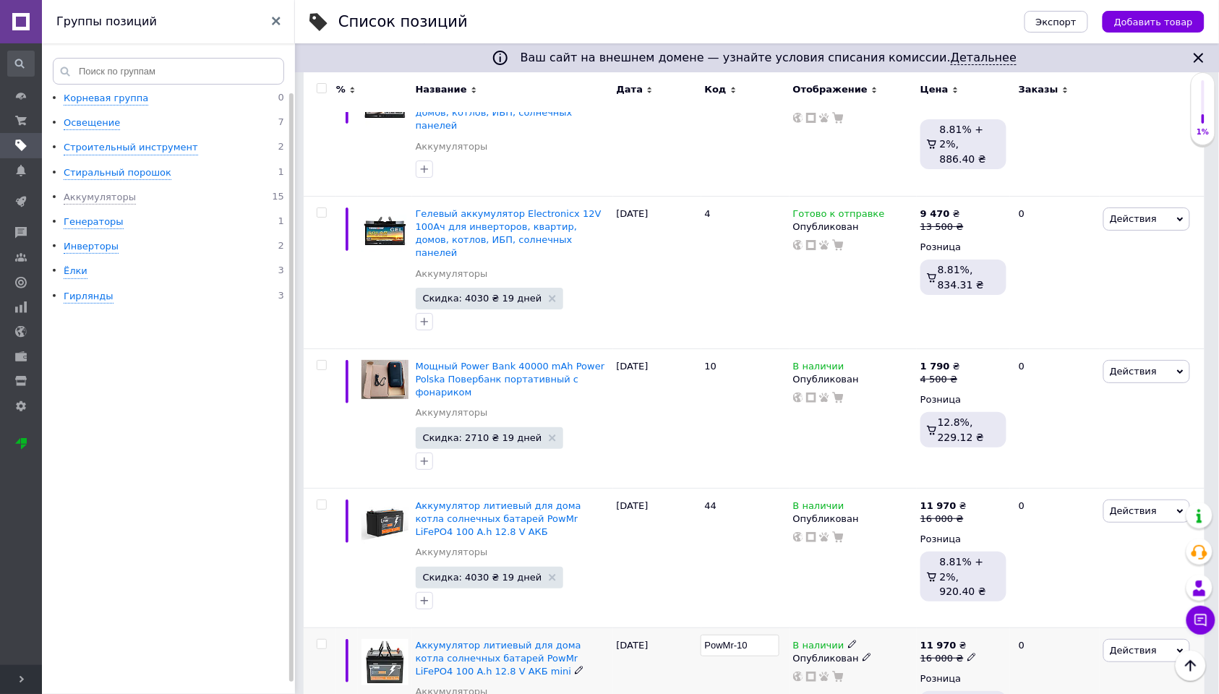
type input "PowMr-100"
click at [764, 640] on icon at bounding box center [764, 644] width 9 height 9
type input "PowMr-100mini"
click at [726, 500] on icon at bounding box center [724, 504] width 9 height 9
type input "4"
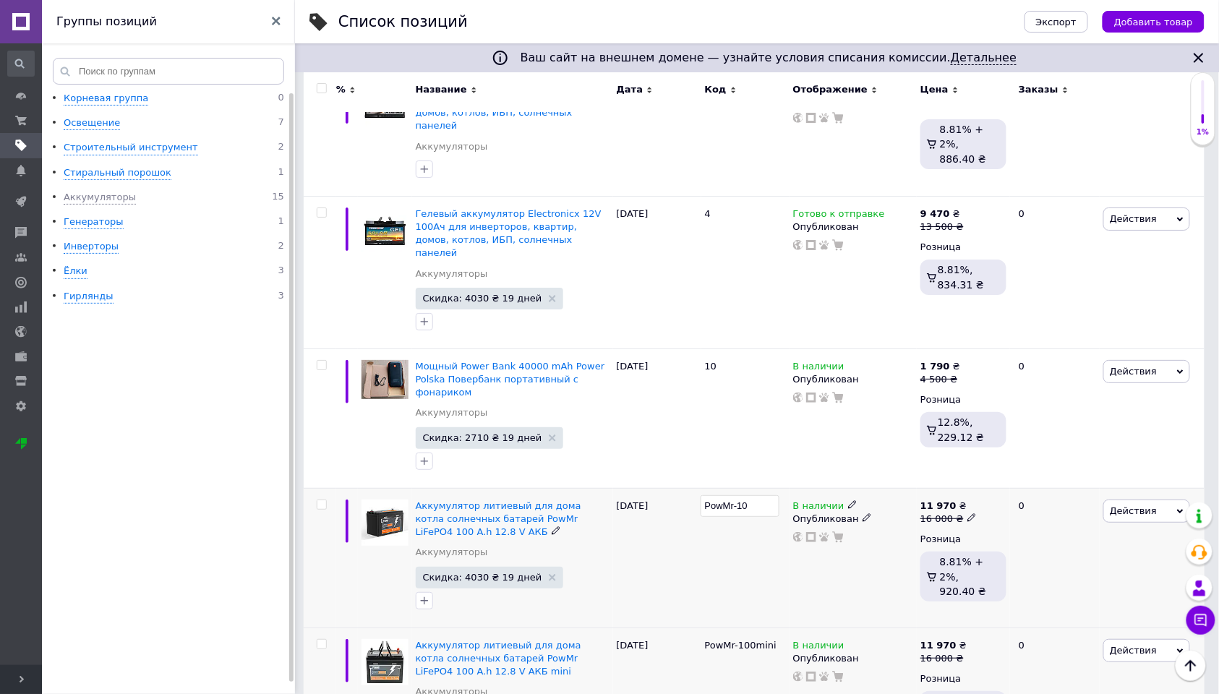
type input "PowMr-100"
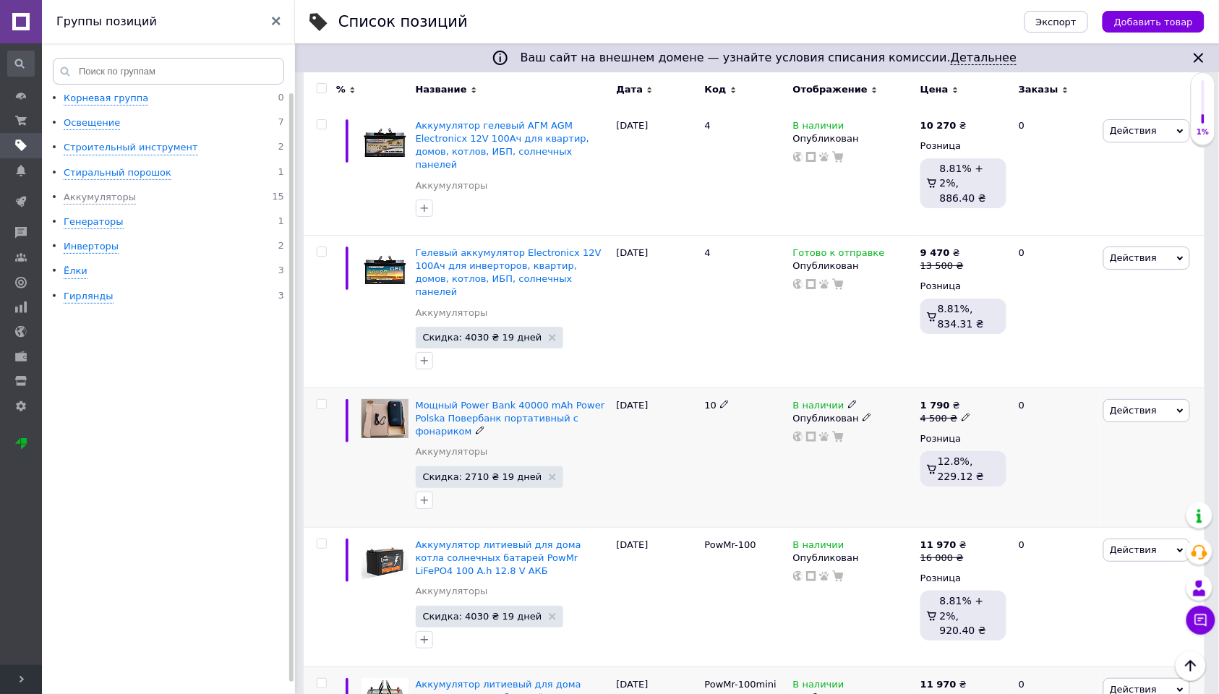
click at [725, 400] on icon at bounding box center [724, 404] width 9 height 9
drag, startPoint x: 725, startPoint y: 325, endPoint x: 699, endPoint y: 325, distance: 26.0
click at [699, 388] on div "Мощный Power Bank 40000 mAh Power Polska Повербанк портативный с фонариком Акку…" at bounding box center [754, 458] width 901 height 140
click at [746, 395] on input "PowerPolska40000" at bounding box center [740, 406] width 79 height 22
type input "PowerPolska-40000"
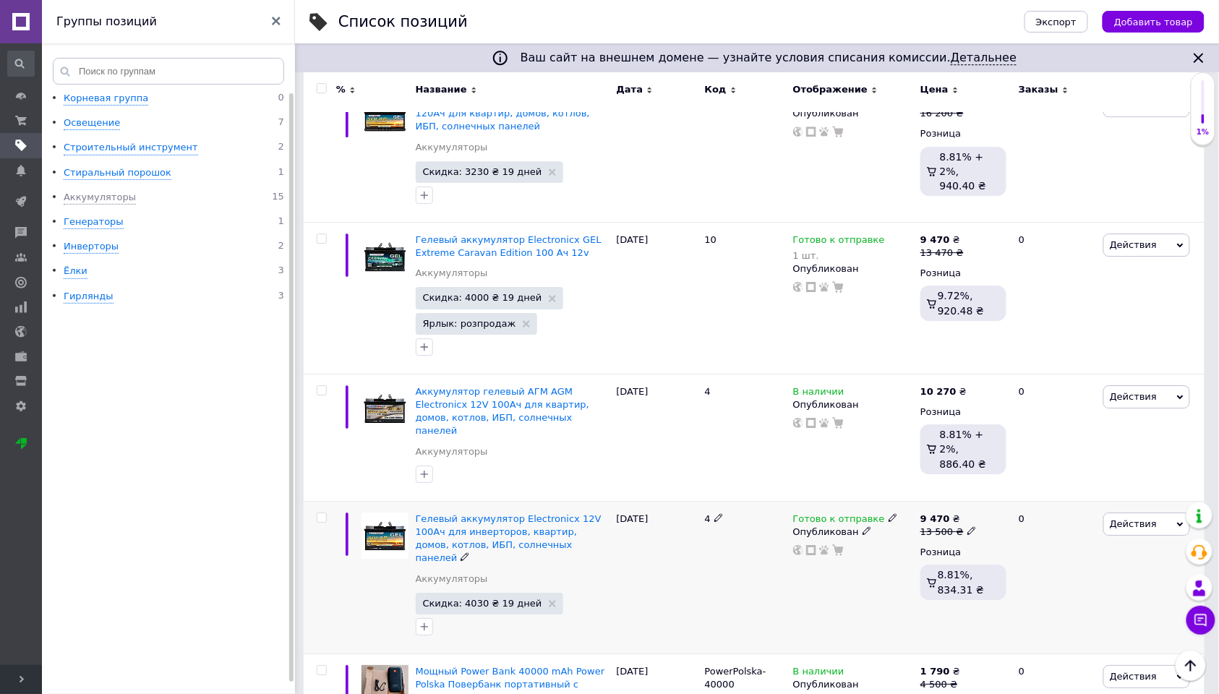
scroll to position [1436, 0]
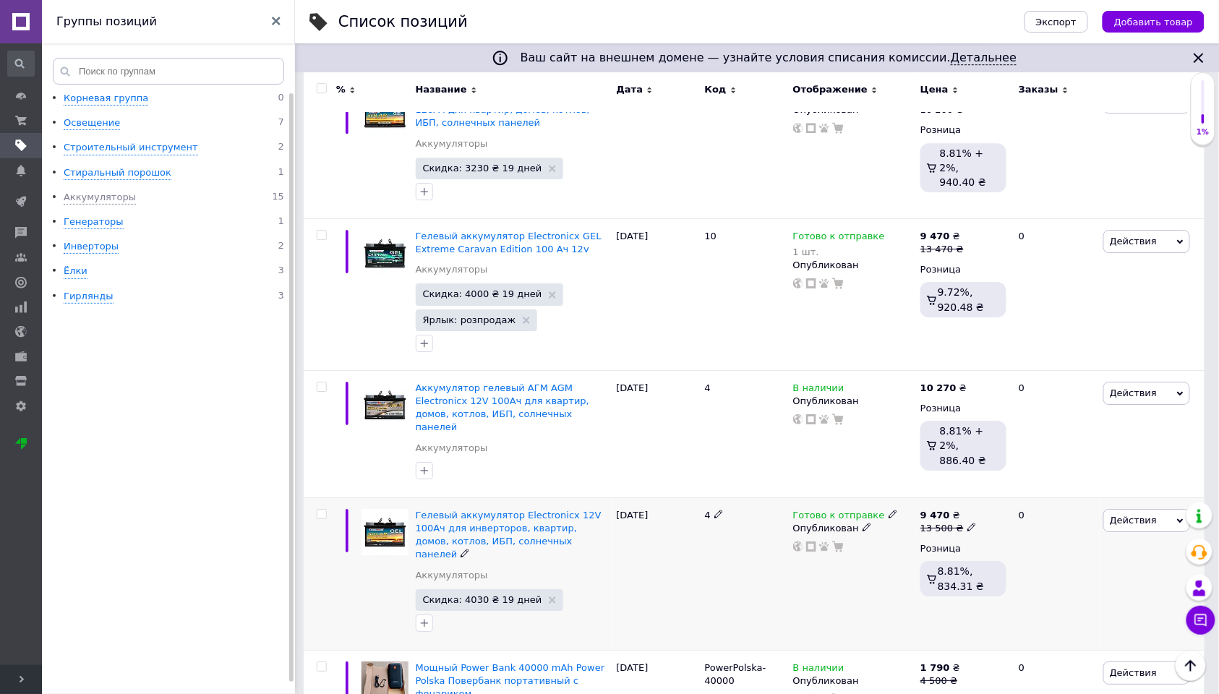
click at [718, 510] on icon at bounding box center [719, 514] width 9 height 9
drag, startPoint x: 699, startPoint y: 453, endPoint x: 691, endPoint y: 451, distance: 7.6
click at [691, 498] on div "Гелевый аккумулятор Electronicx 12V 100Ач для инверторов, квартир, домов, котло…" at bounding box center [754, 574] width 901 height 153
type input "E"
type input "100_Electr_Sol"
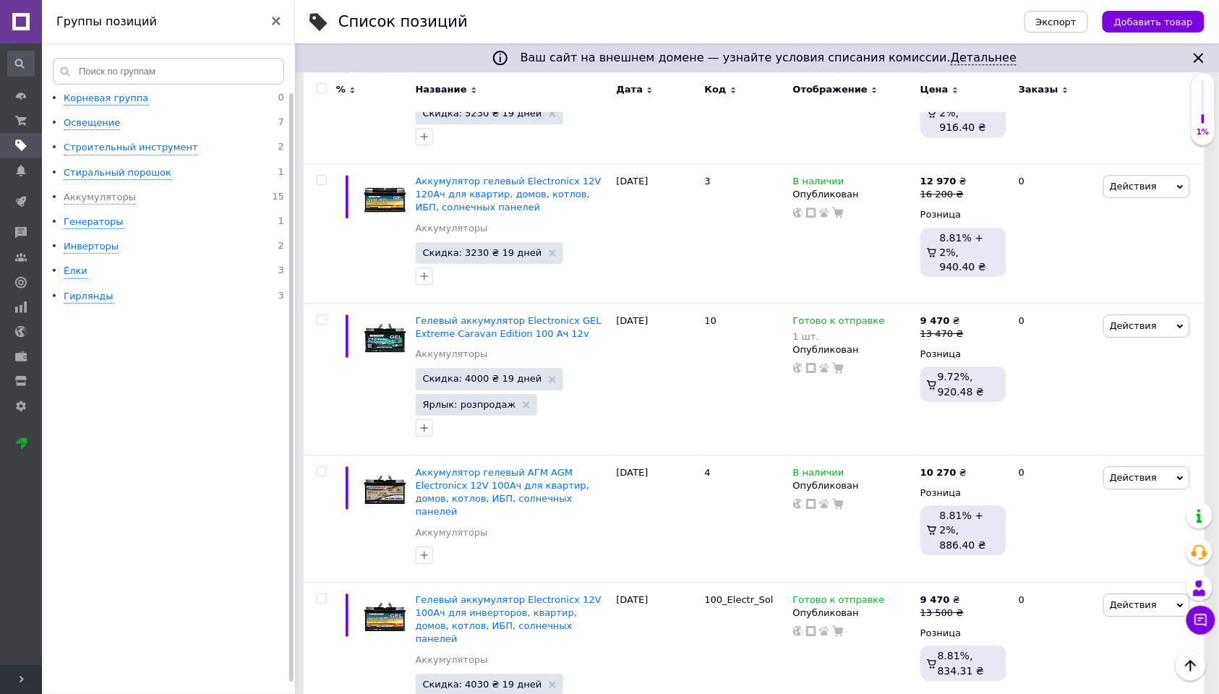
scroll to position [1344, 0]
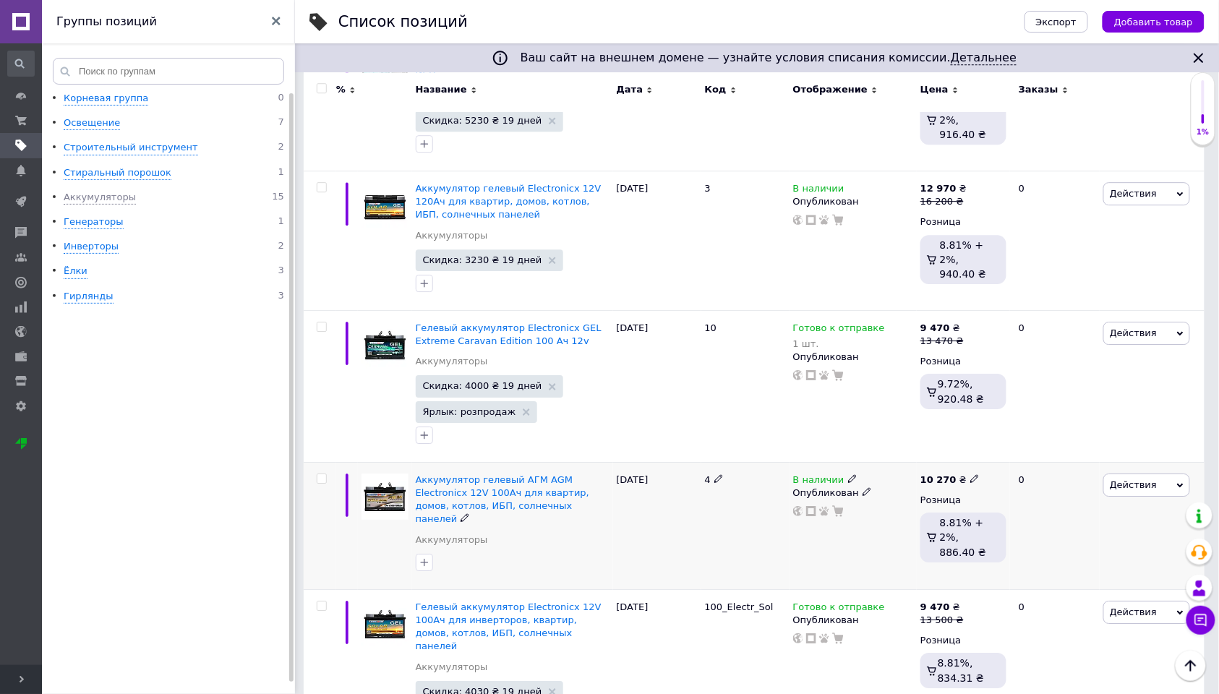
click at [718, 474] on icon at bounding box center [719, 478] width 9 height 9
drag, startPoint x: 706, startPoint y: 427, endPoint x: 675, endPoint y: 424, distance: 31.3
click at [675, 462] on div "Аккумулятор гелевый АГМ AGM Electronicx 12V 100Ач для квартир, домов, котлов, И…" at bounding box center [754, 525] width 901 height 127
type input "100_Electr_AGM"
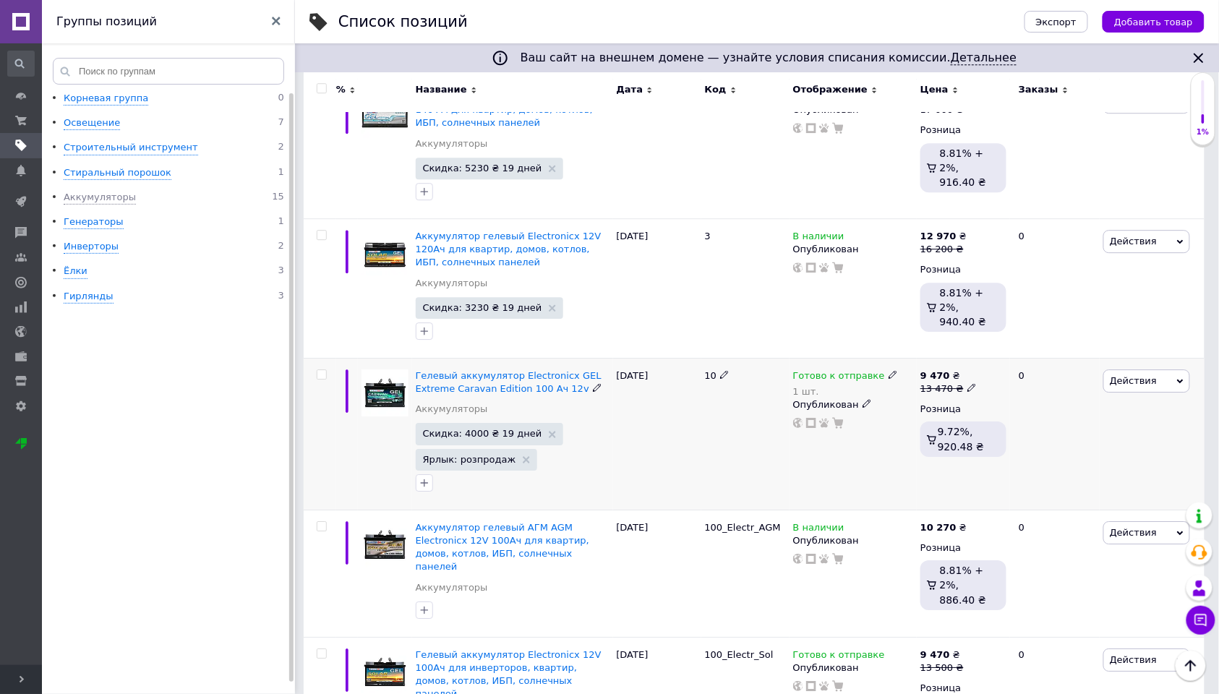
scroll to position [1290, 0]
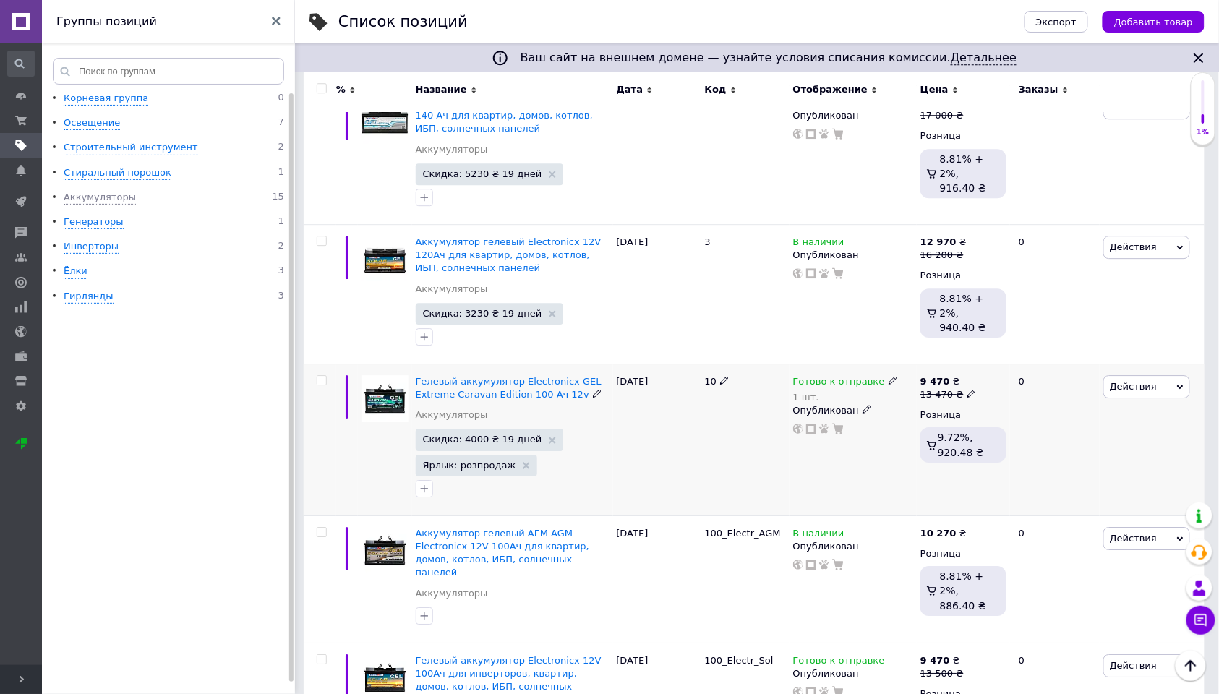
click at [727, 376] on icon at bounding box center [724, 380] width 9 height 9
drag, startPoint x: 702, startPoint y: 328, endPoint x: 675, endPoint y: 328, distance: 26.8
click at [675, 364] on div "Гелевый аккумулятор Electronicx GEL Extreme Caravan Edition 100 Ач 12v Аккумуля…" at bounding box center [754, 440] width 901 height 152
type input "100_Electr_Caravan"
click at [726, 389] on icon at bounding box center [730, 393] width 9 height 9
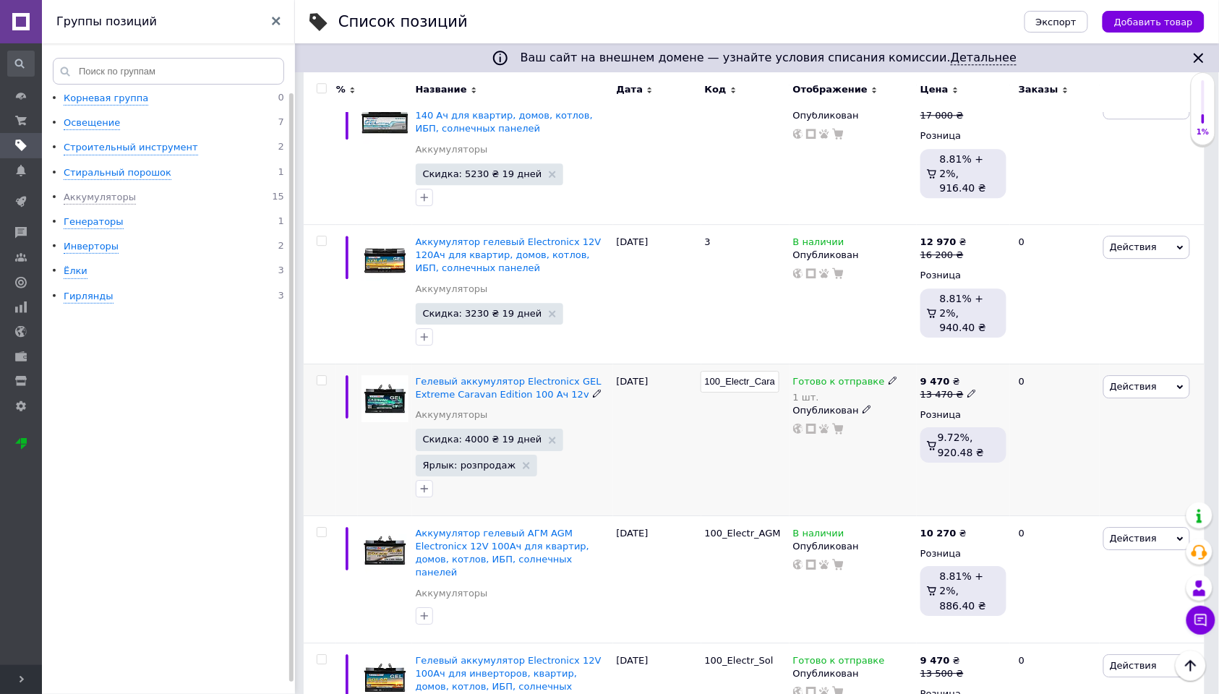
scroll to position [0, 18]
type input "100_Electr_Car"
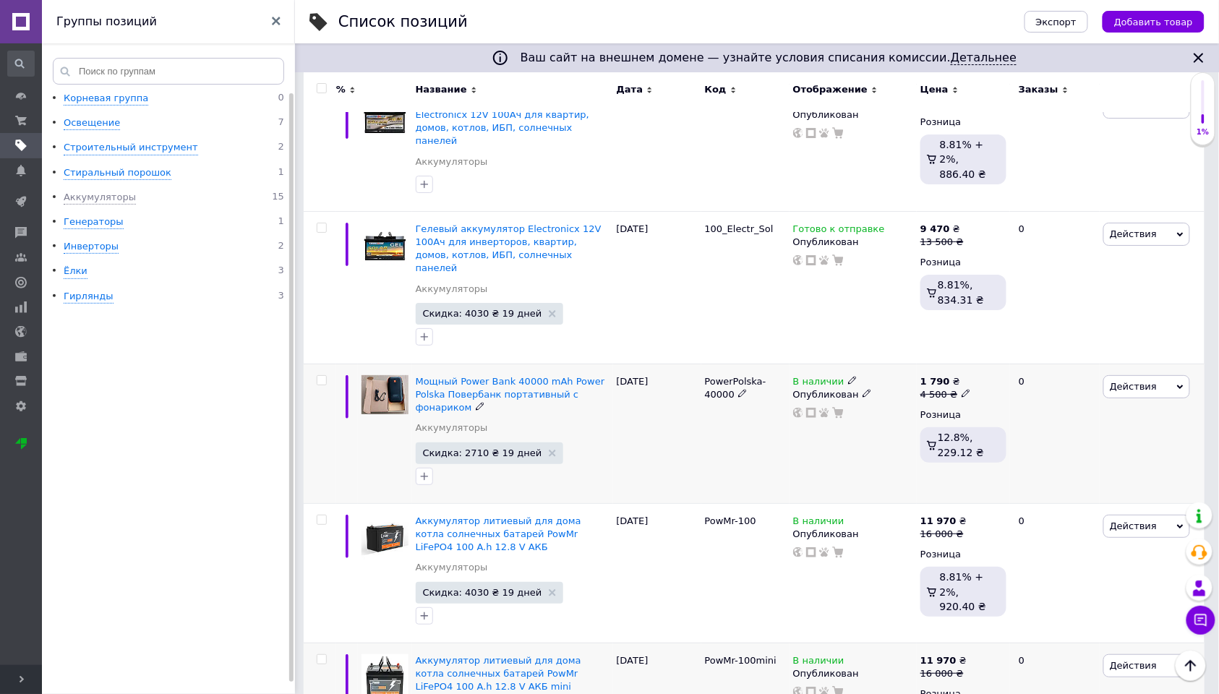
scroll to position [1716, 0]
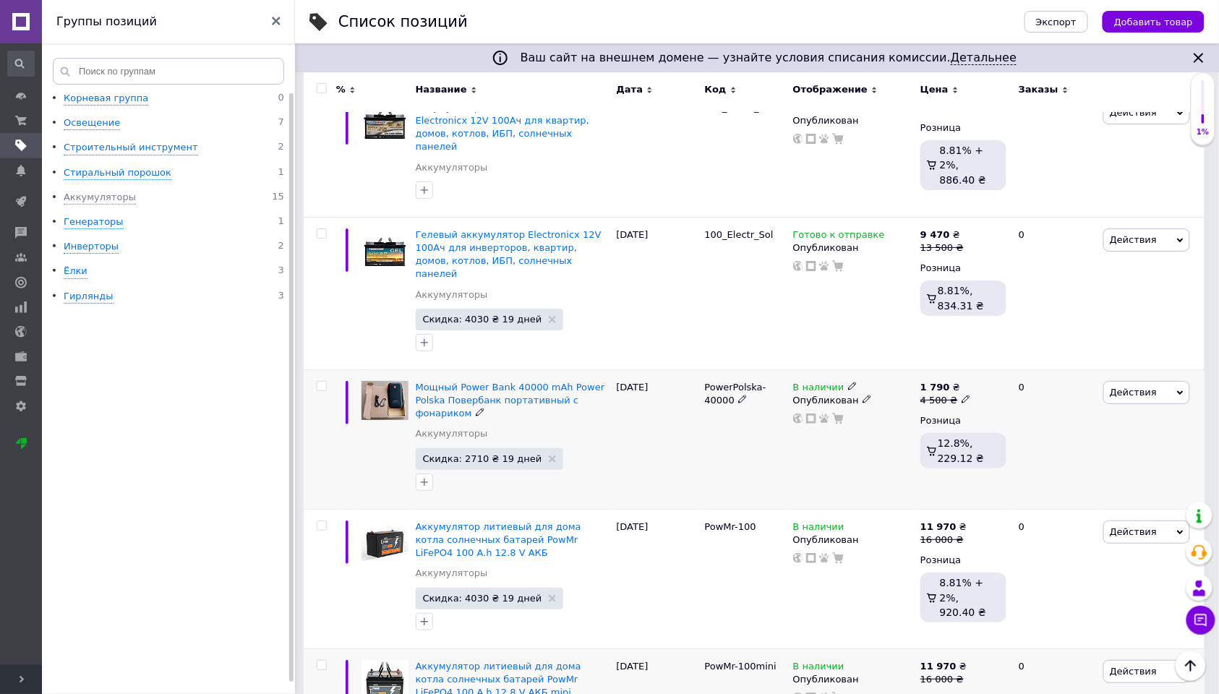
click at [741, 395] on icon at bounding box center [742, 399] width 9 height 9
click at [748, 377] on input "PowerPolska-40000" at bounding box center [740, 388] width 79 height 22
type input "PowerPolska_40000"
click at [764, 521] on icon at bounding box center [764, 525] width 9 height 9
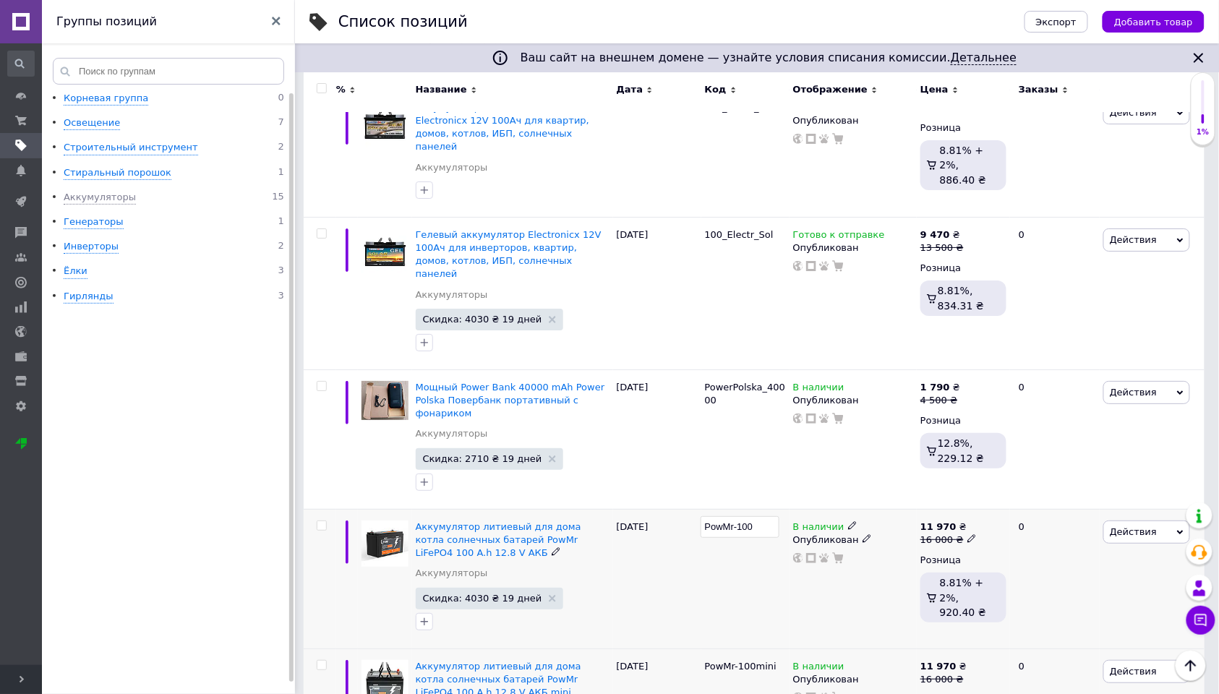
click at [741, 516] on input "PowMr-100" at bounding box center [740, 527] width 79 height 22
type input "PowMr_100"
click at [712, 674] on icon at bounding box center [713, 678] width 9 height 9
click at [741, 656] on input "PowMr-100mini" at bounding box center [740, 667] width 79 height 22
type input "PowMr_100mini"
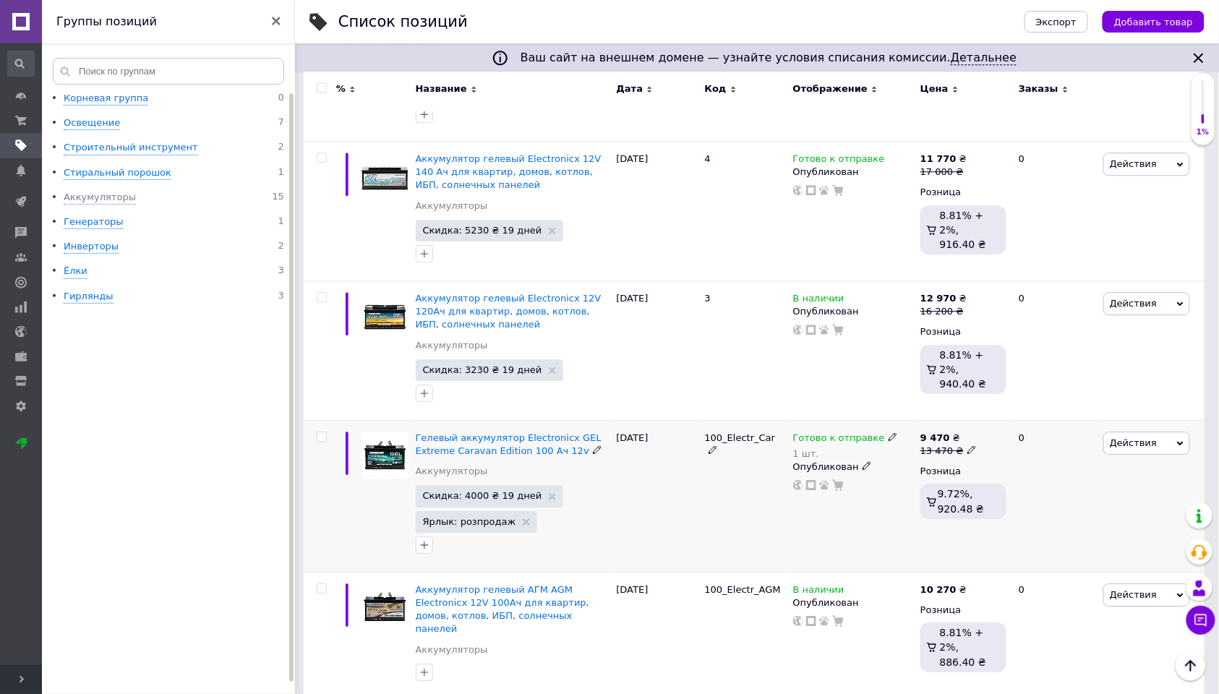
scroll to position [1233, 0]
click at [717, 447] on use at bounding box center [713, 451] width 8 height 8
type input "100_Electr_Carav"
click at [718, 294] on use at bounding box center [719, 298] width 8 height 8
click at [689, 281] on div "Аккумулятор гелевый Electronicx 12V 120Ач для квартир, домов, котлов, ИБП, солн…" at bounding box center [754, 351] width 901 height 140
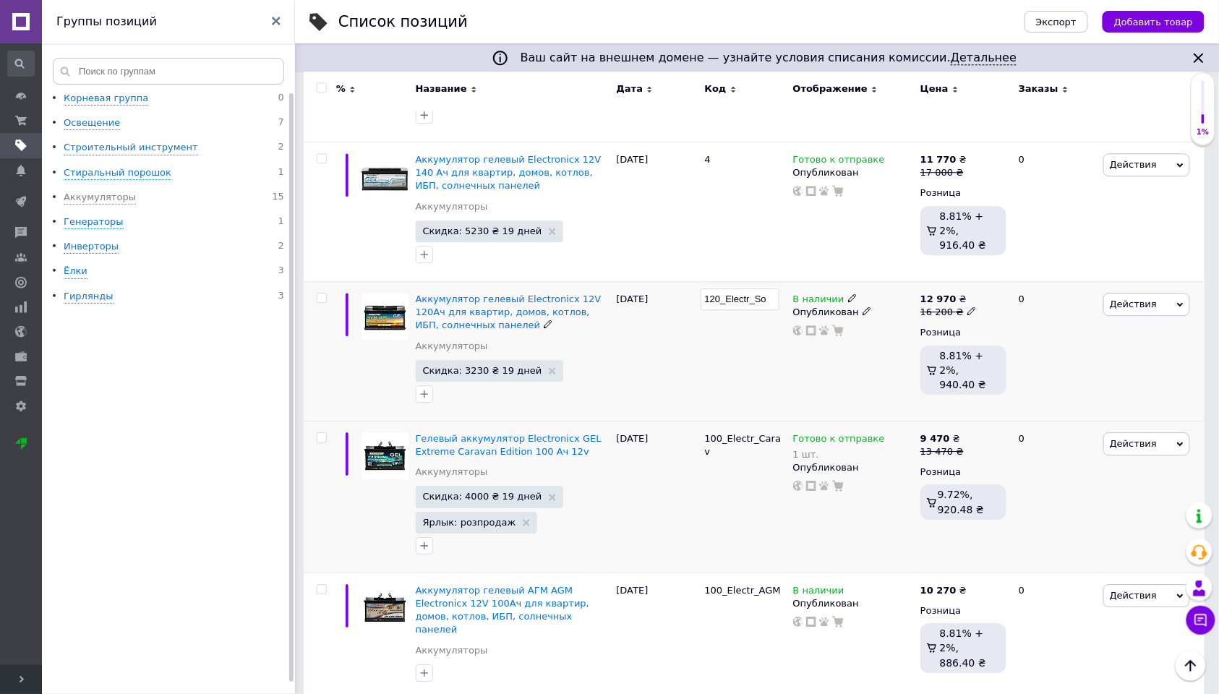
type input "120_Electr_Sol"
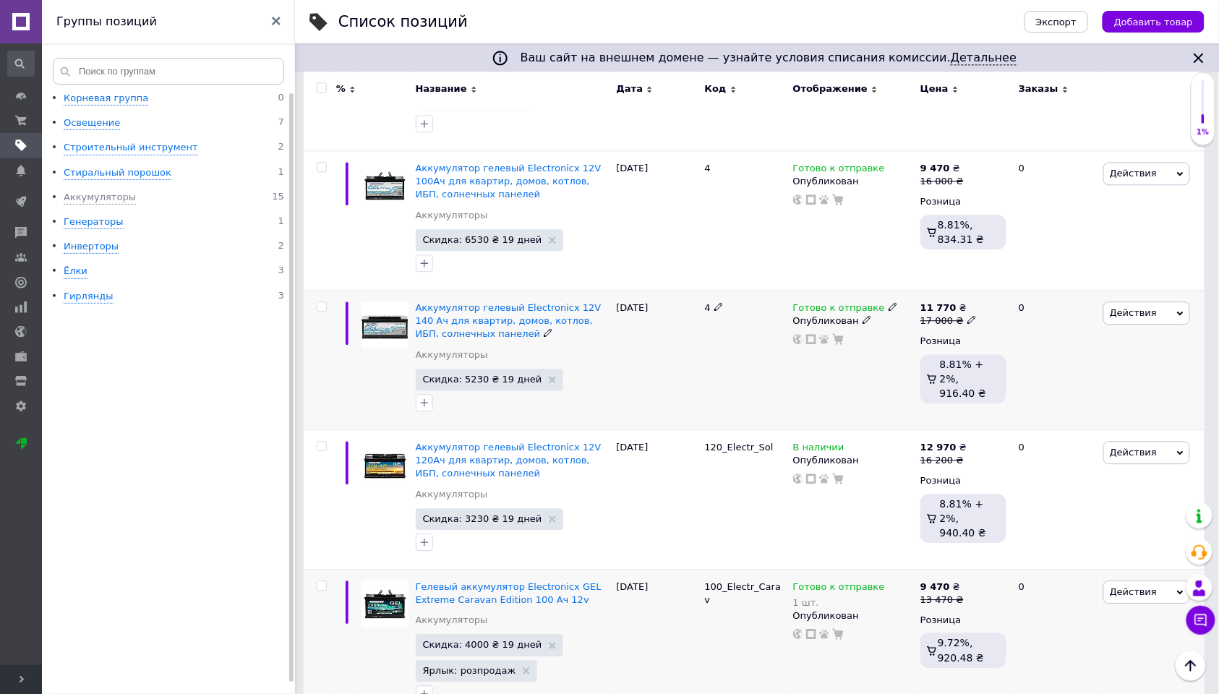
scroll to position [1083, 0]
click at [719, 304] on icon at bounding box center [719, 308] width 9 height 9
drag, startPoint x: 716, startPoint y: 265, endPoint x: 689, endPoint y: 261, distance: 27.7
click at [689, 292] on div "Аккумулятор гелевый Electronicx 12V 140 Ач для квартир, домов, котлов, ИБП, сол…" at bounding box center [754, 362] width 901 height 140
type input "140_Electr_Stand"
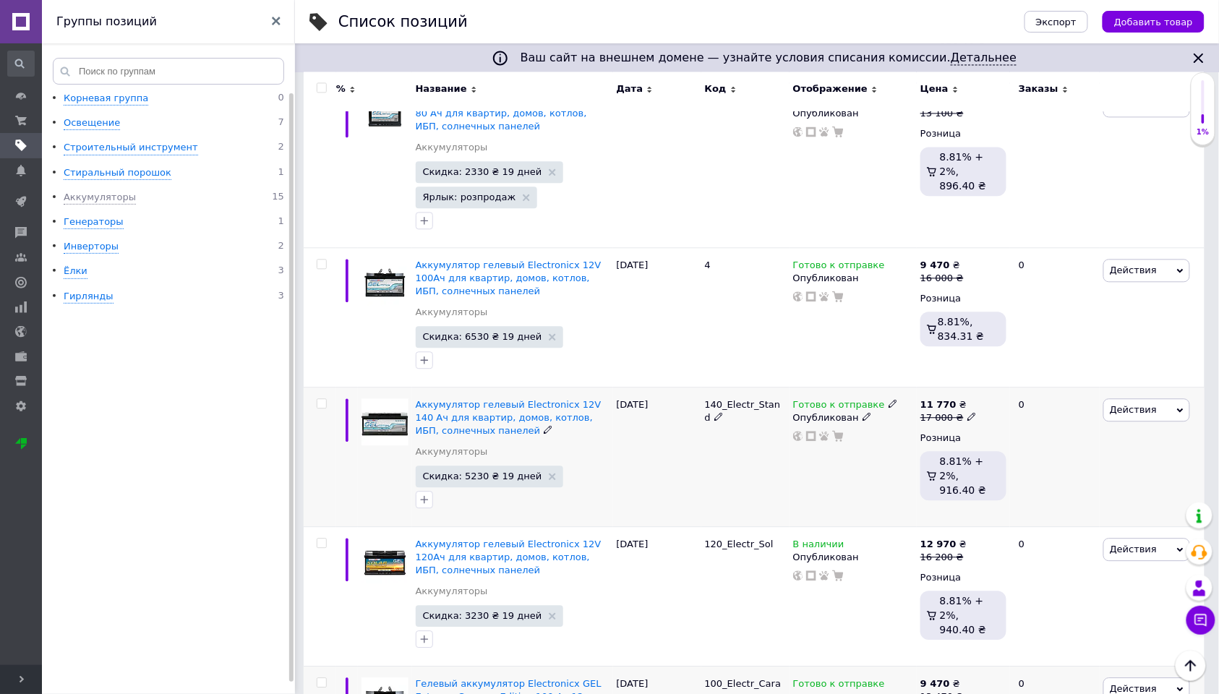
scroll to position [943, 0]
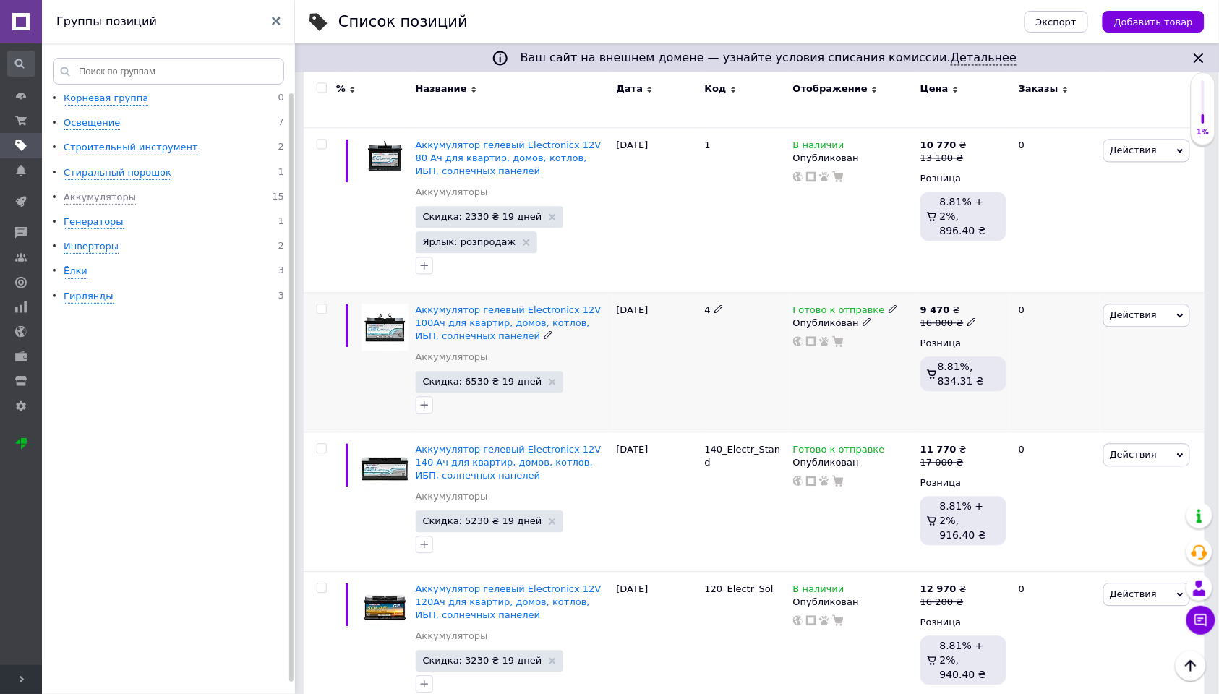
click at [717, 304] on icon at bounding box center [719, 308] width 9 height 9
type input "100_Electr_Stand"
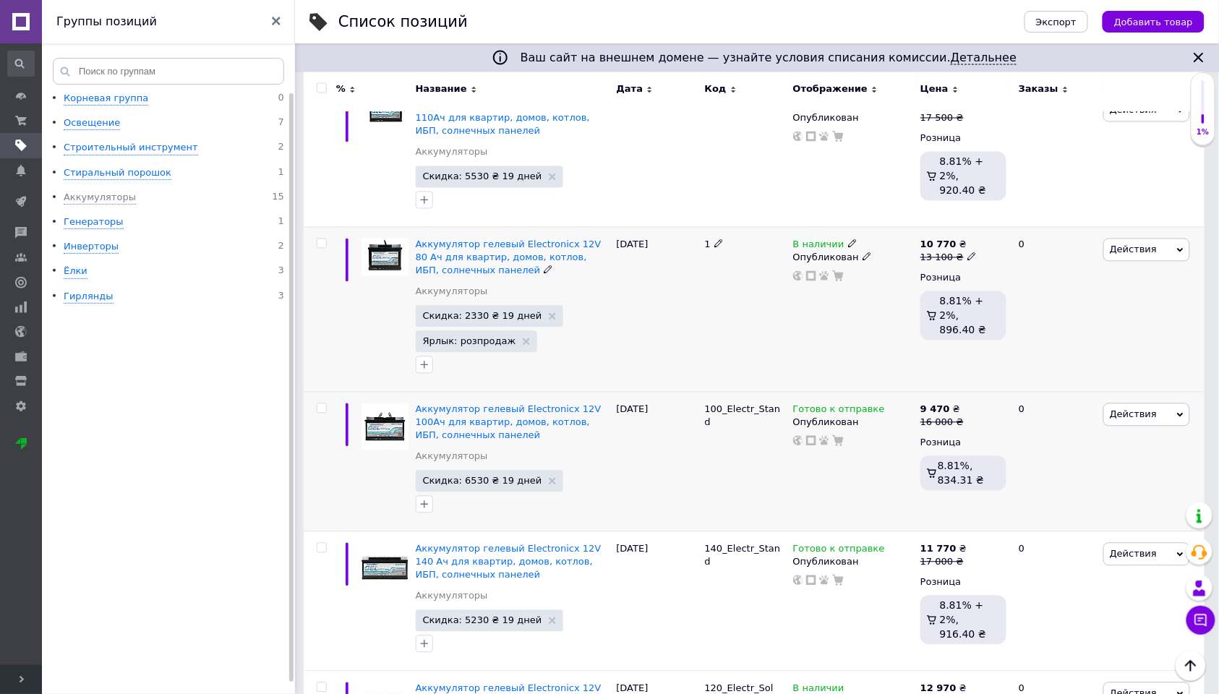
scroll to position [765, 0]
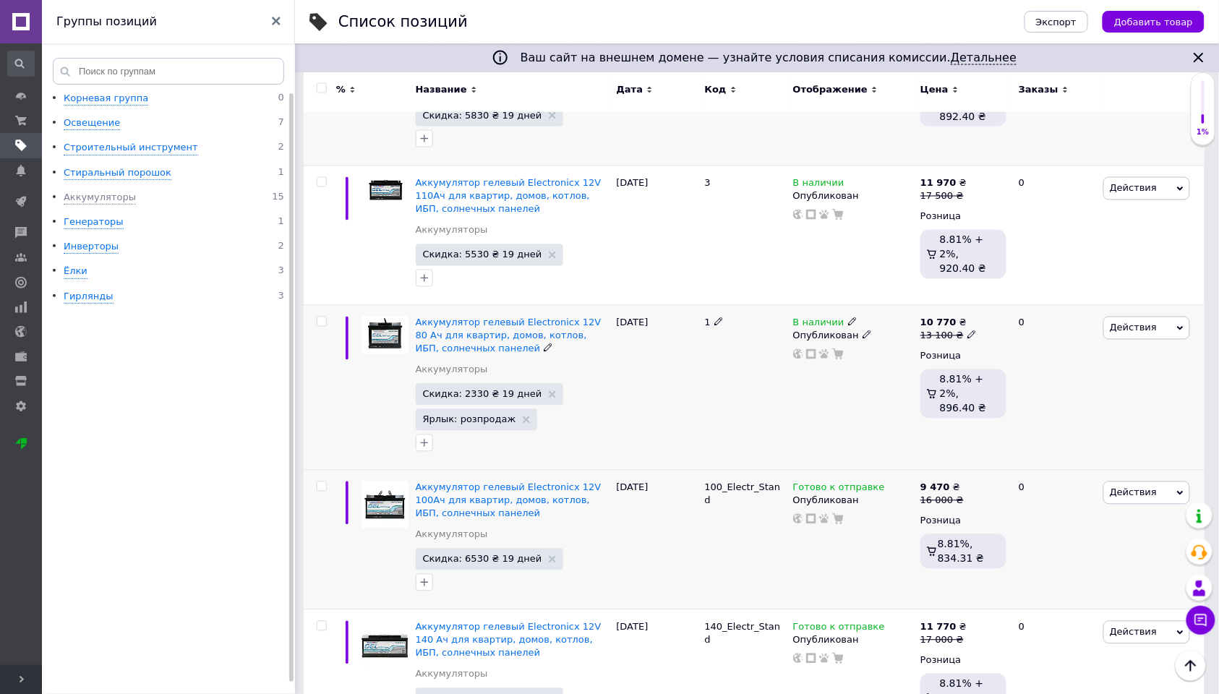
click at [720, 310] on div "1" at bounding box center [746, 387] width 88 height 165
click at [719, 317] on icon at bounding box center [719, 321] width 9 height 9
type input "80_Electr_Stand"
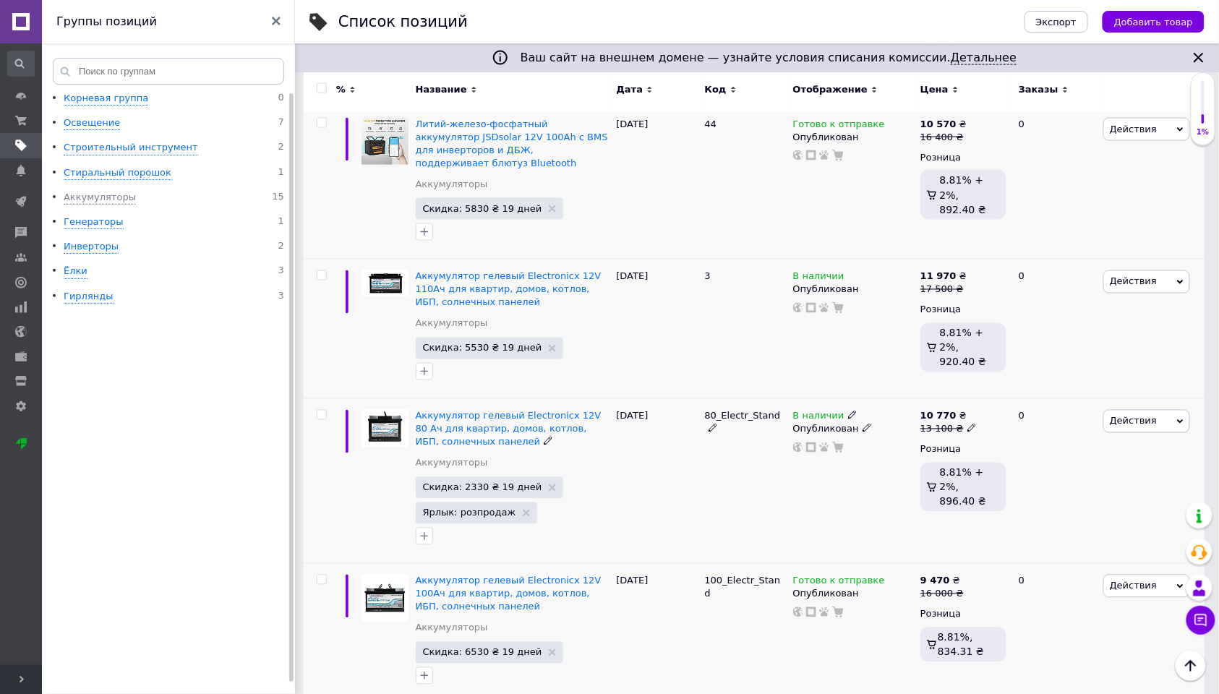
scroll to position [626, 0]
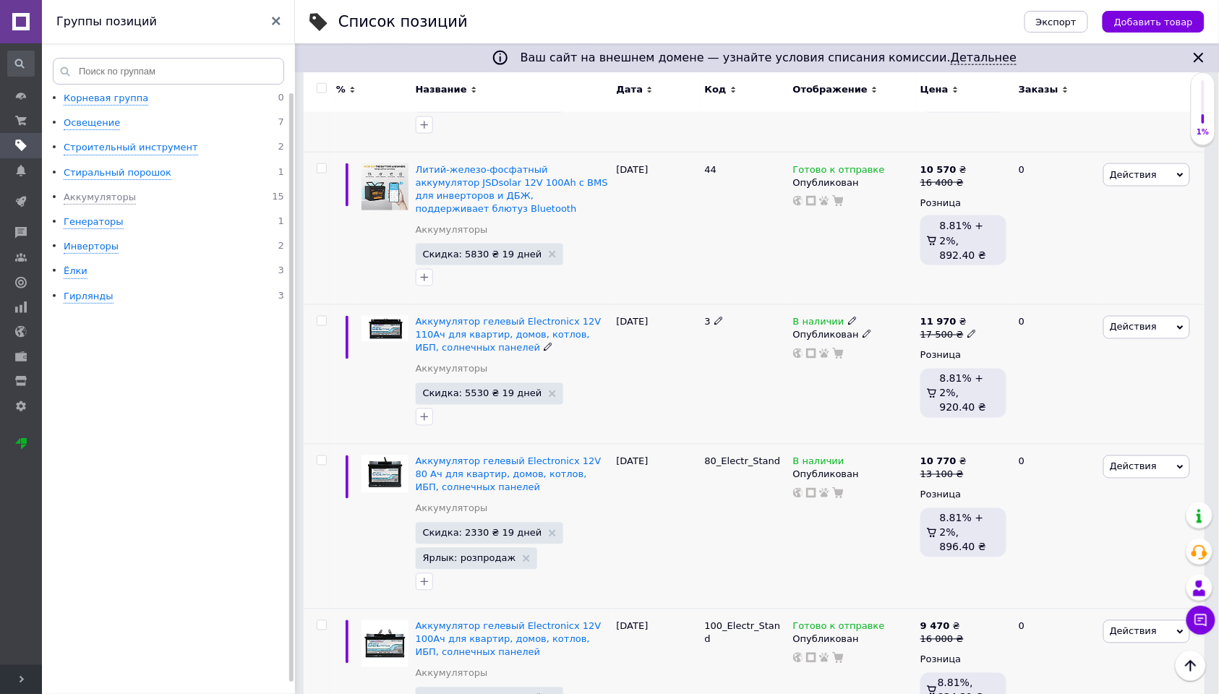
click at [718, 317] on icon at bounding box center [719, 321] width 9 height 9
type input "110_Ekectr_Stand"
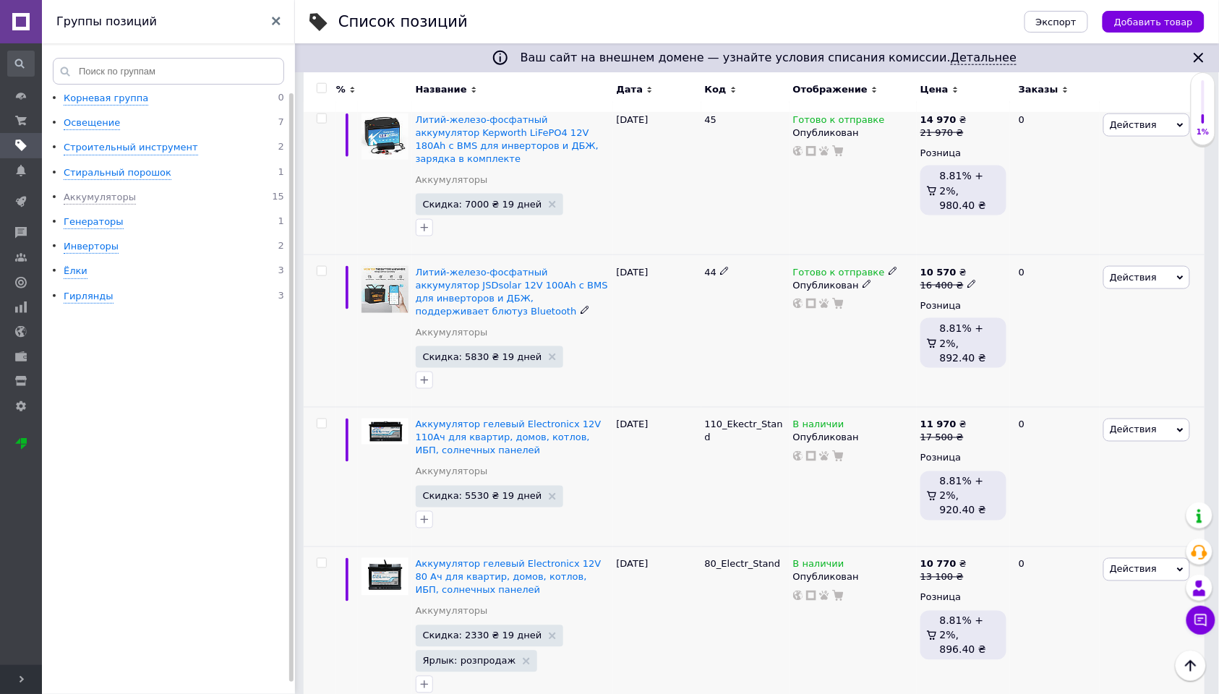
scroll to position [522, 0]
click at [726, 268] on icon at bounding box center [724, 272] width 9 height 9
type input "4"
type input "100_JSDsolar"
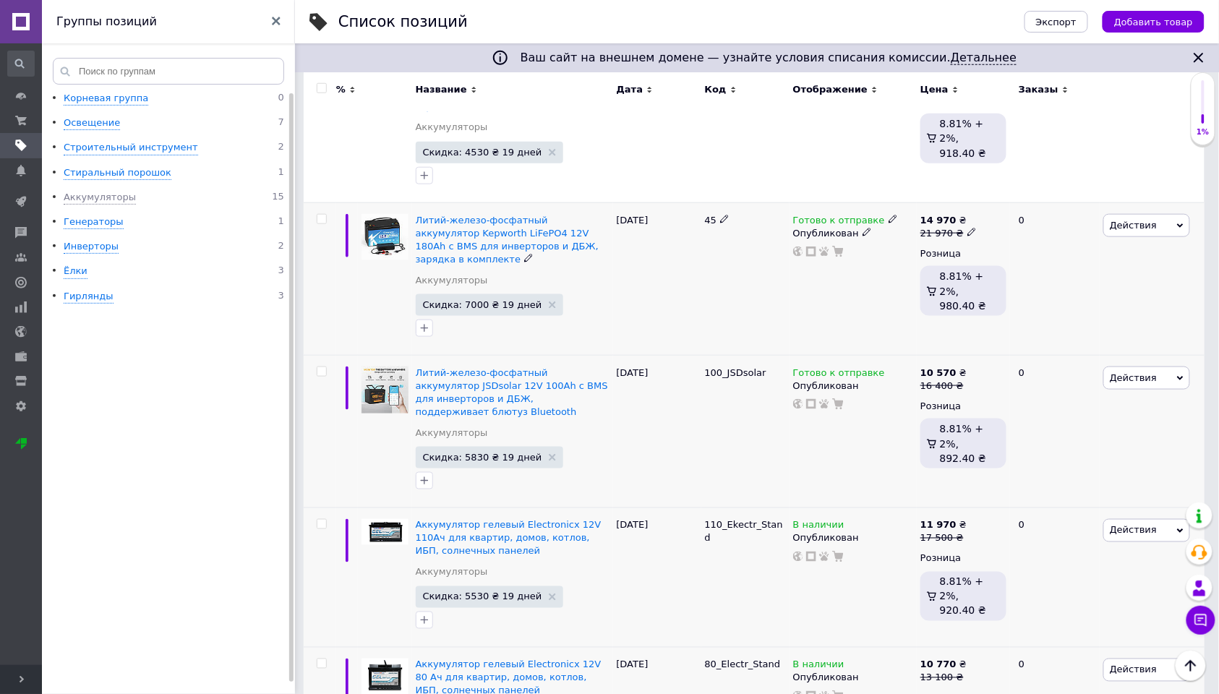
scroll to position [421, 0]
click at [723, 217] on icon at bounding box center [724, 221] width 9 height 9
type input "4"
type input "180_Kep"
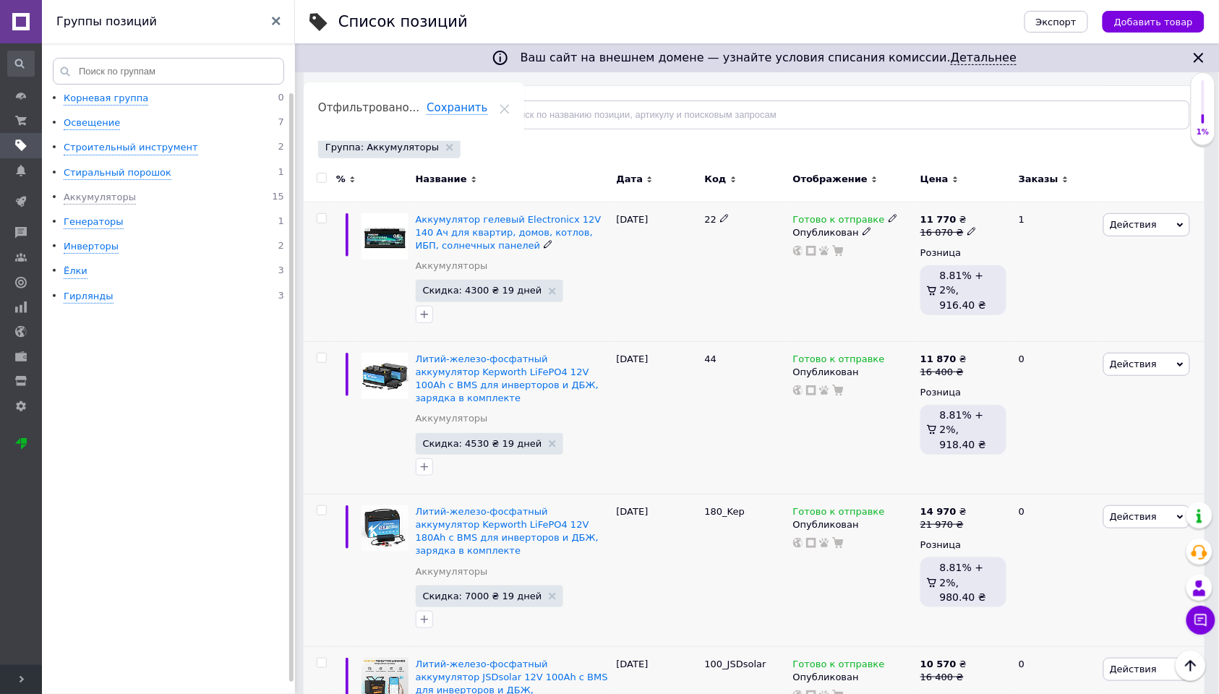
scroll to position [129, 0]
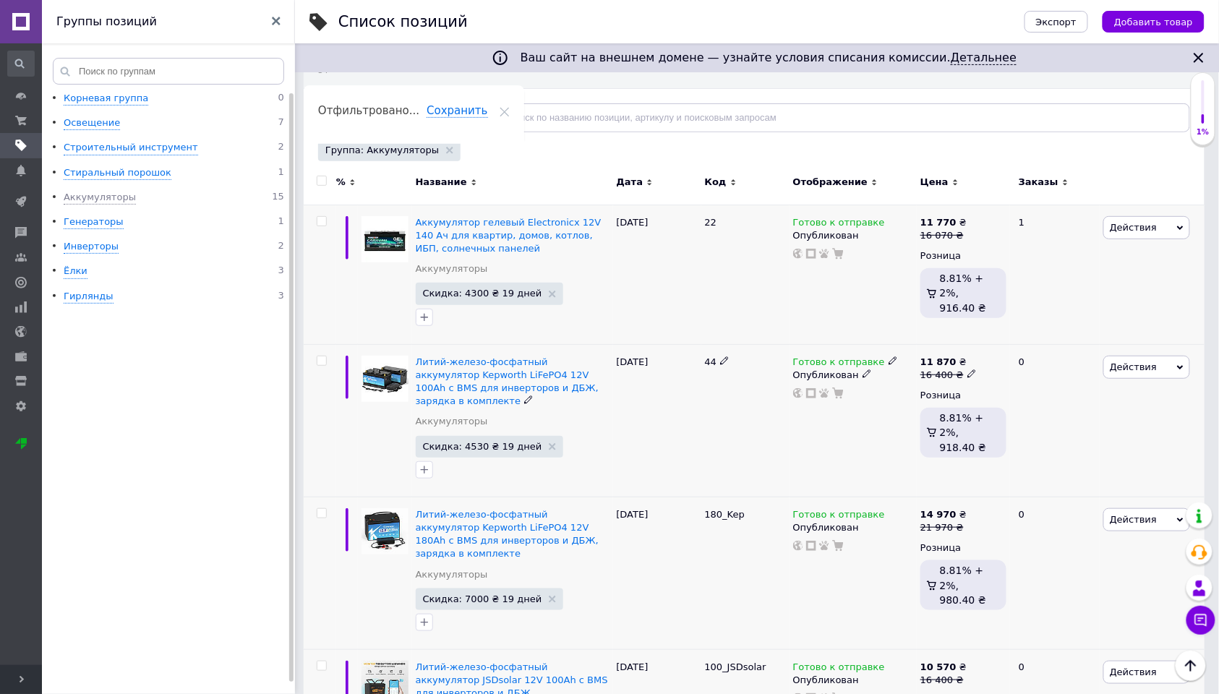
click at [722, 357] on icon at bounding box center [724, 361] width 9 height 9
type input "4"
type input "100_Kep"
click at [726, 219] on use at bounding box center [724, 221] width 8 height 8
drag, startPoint x: 716, startPoint y: 223, endPoint x: 696, endPoint y: 221, distance: 20.5
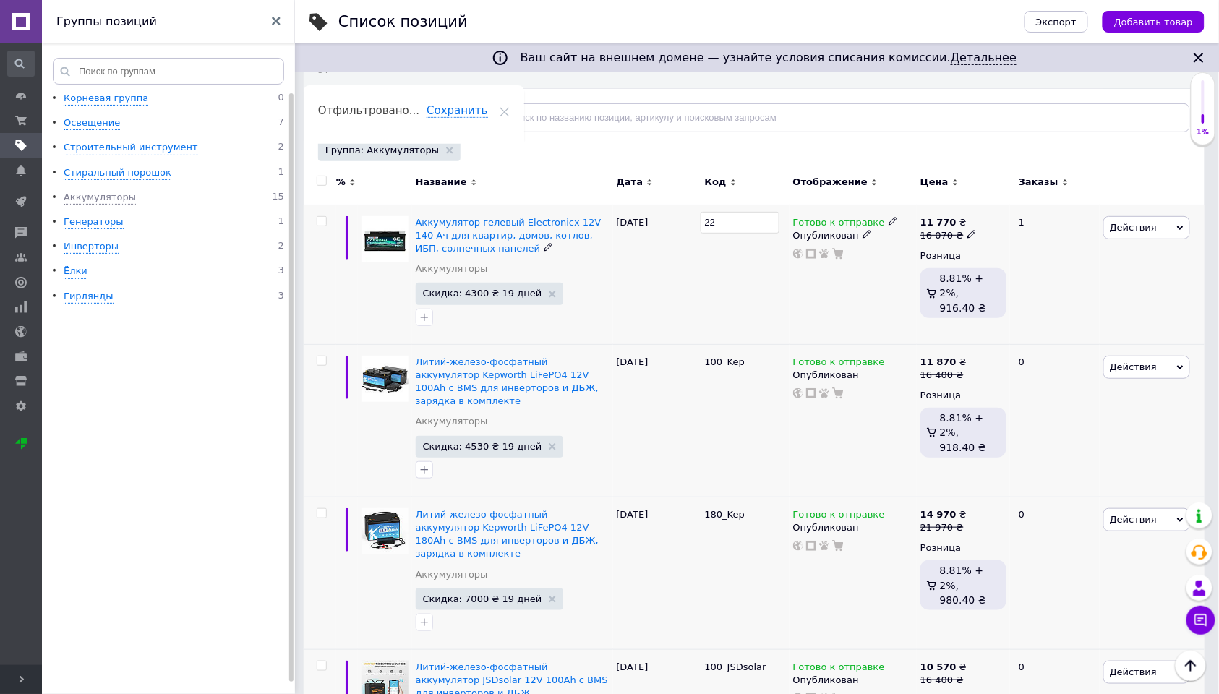
click at [696, 221] on div "Аккумулятор гелевый Electronicx 12V 140 Ач для квартир, домов, котлов, ИБП, сол…" at bounding box center [754, 275] width 901 height 140
type input "140_Electr_Carav"
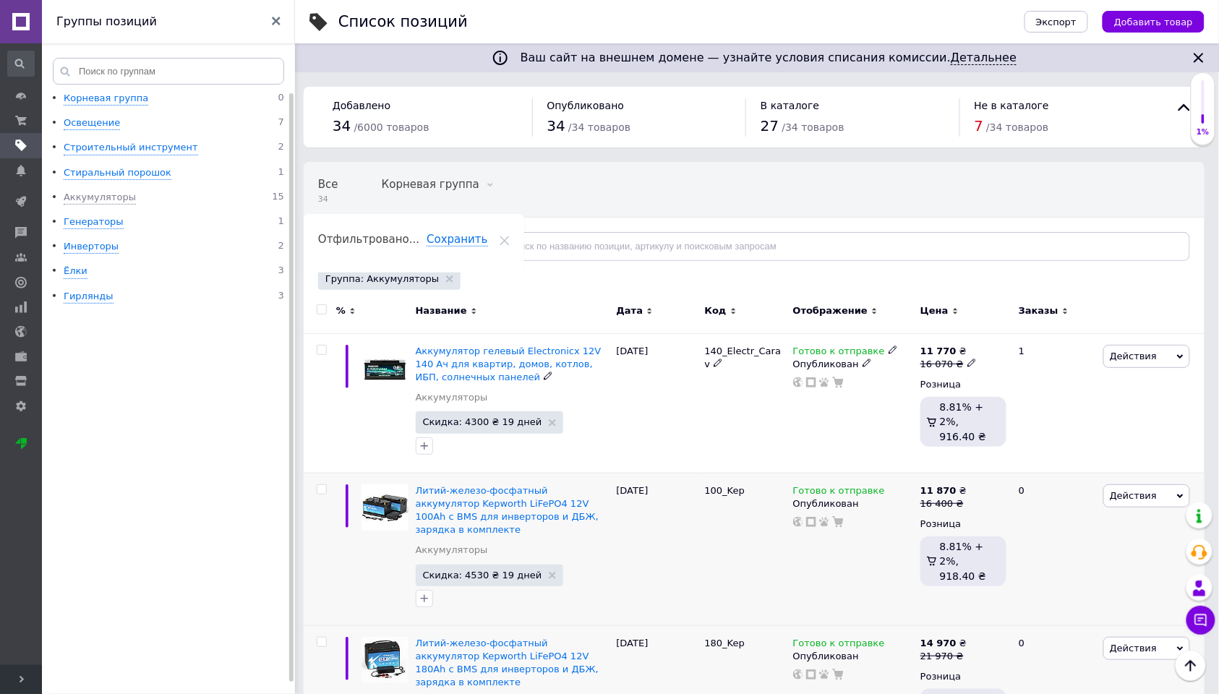
scroll to position [0, 0]
click at [1117, 490] on span "Действия" at bounding box center [1133, 495] width 47 height 11
click at [1036, 564] on li "Копировать" at bounding box center [1086, 564] width 205 height 20
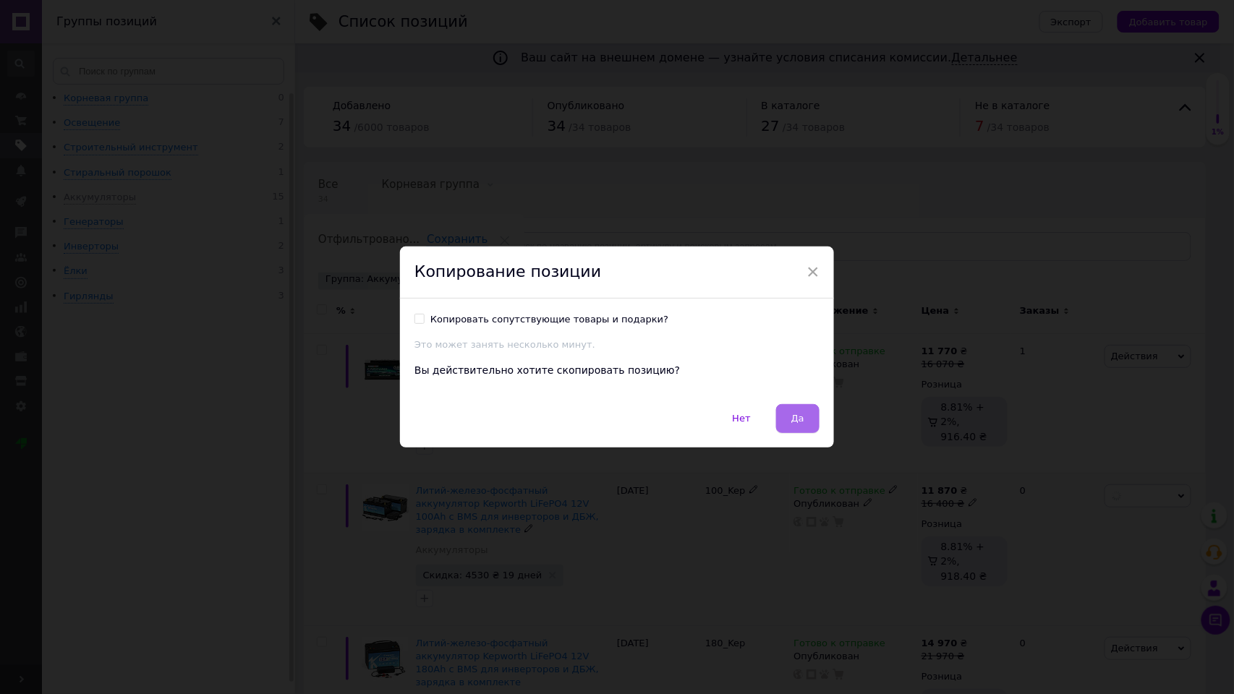
click at [785, 417] on button "Да" at bounding box center [797, 418] width 43 height 29
